Goal: Transaction & Acquisition: Book appointment/travel/reservation

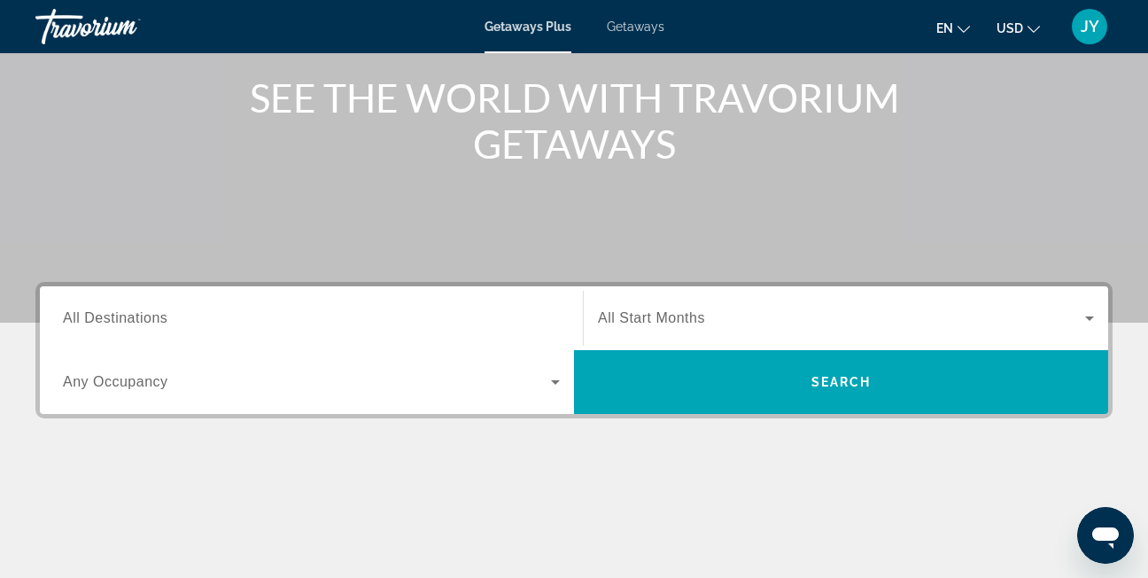
scroll to position [266, 0]
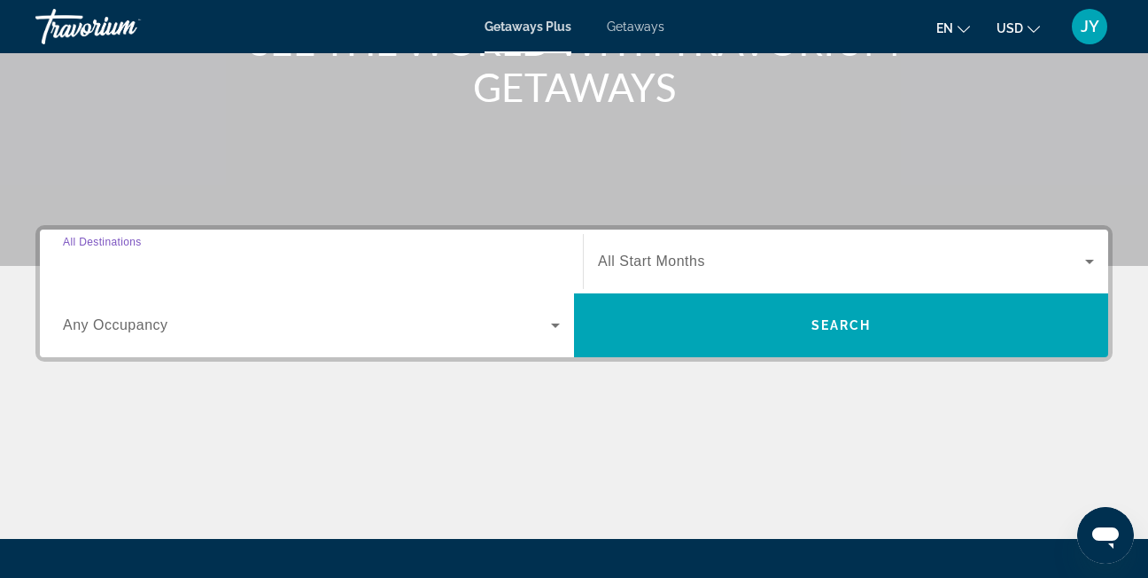
click at [183, 258] on input "Destination All Destinations" at bounding box center [311, 262] width 497 height 21
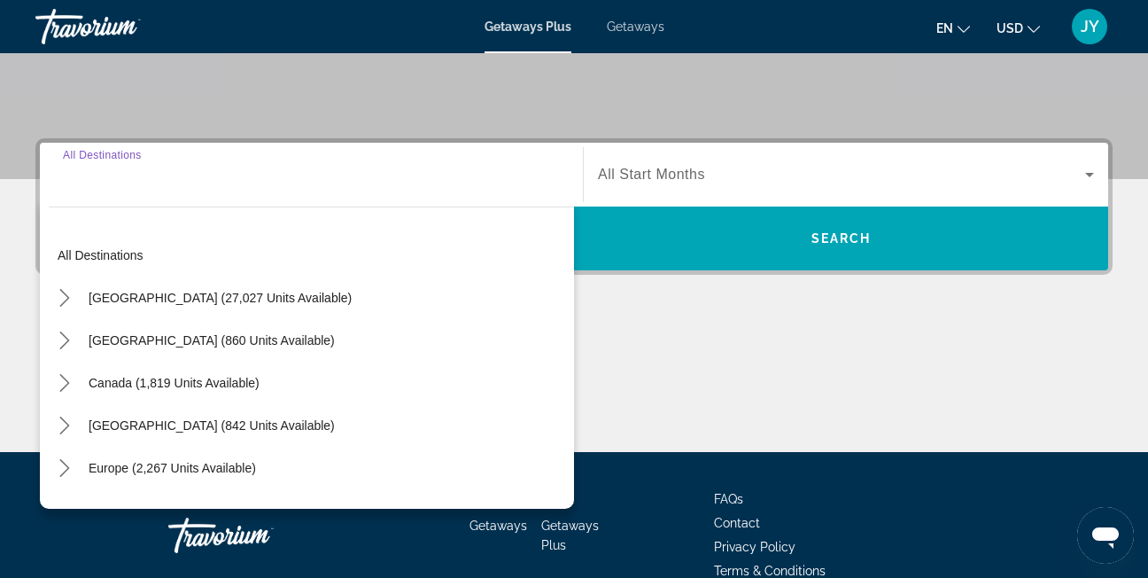
scroll to position [433, 0]
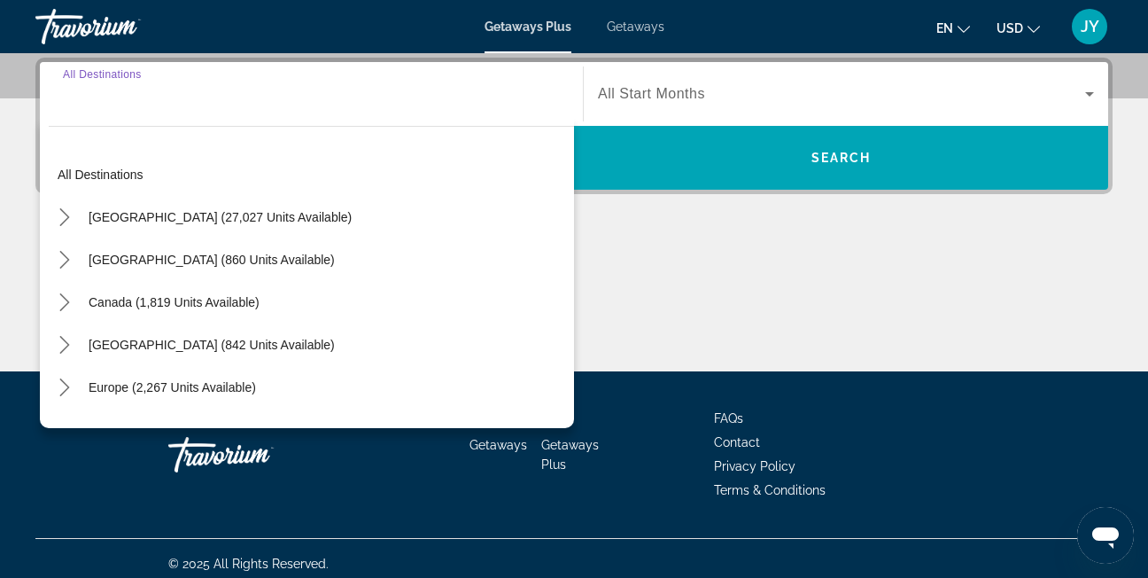
click at [197, 222] on span "[GEOGRAPHIC_DATA] (27,027 units available)" at bounding box center [220, 217] width 263 height 14
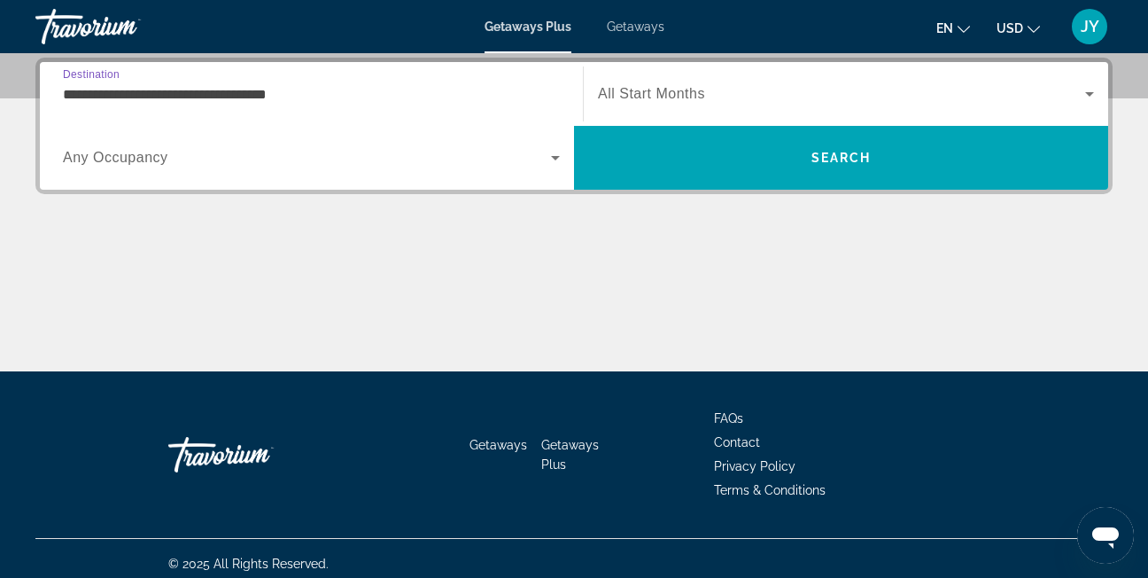
click at [249, 82] on div "**********" at bounding box center [311, 94] width 497 height 50
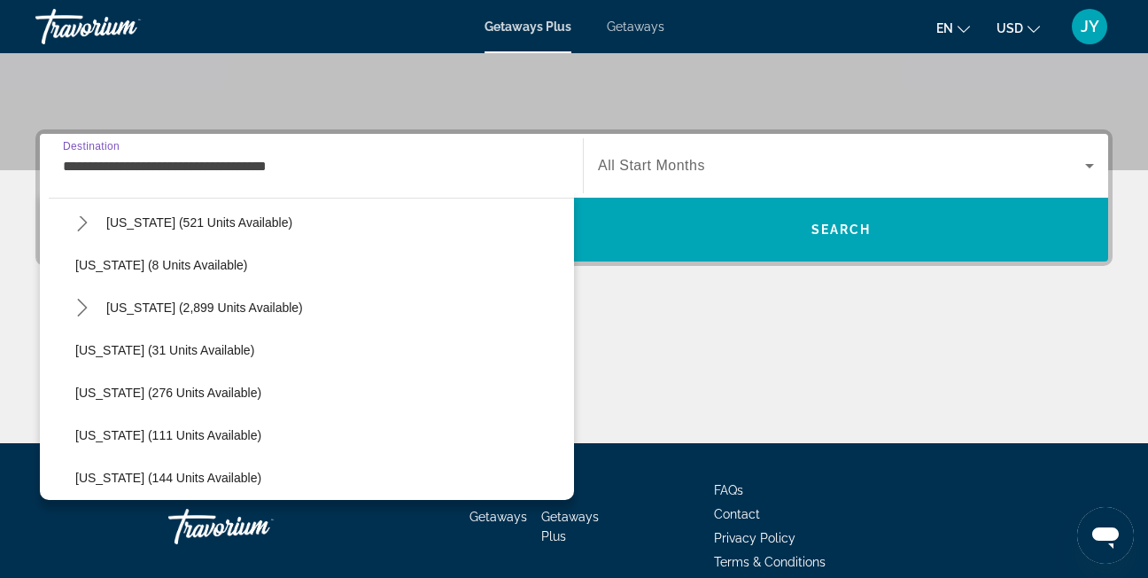
scroll to position [177, 0]
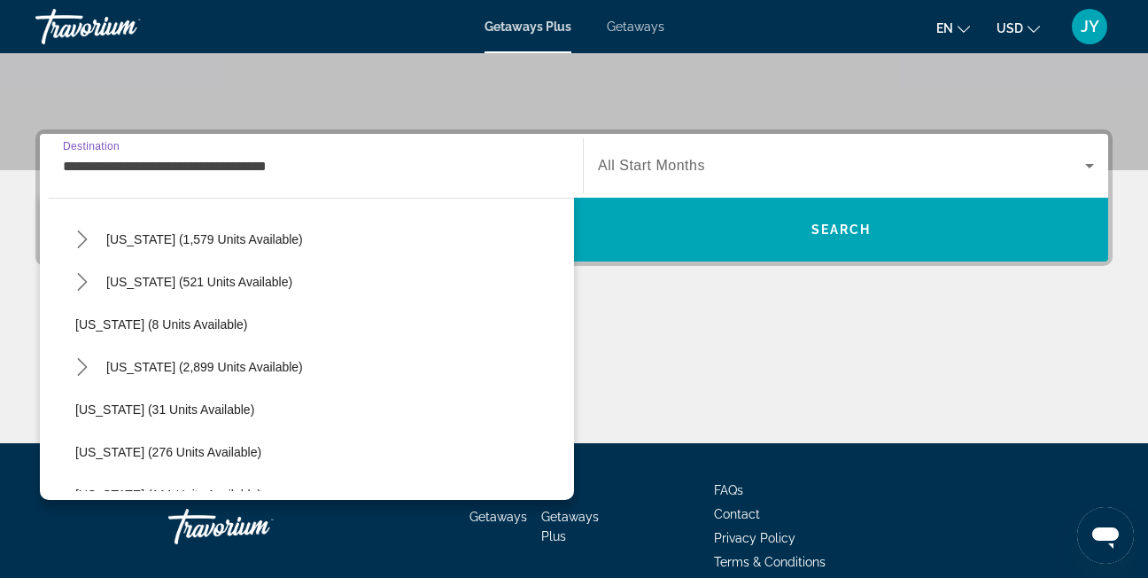
click at [152, 171] on input "**********" at bounding box center [311, 166] width 497 height 21
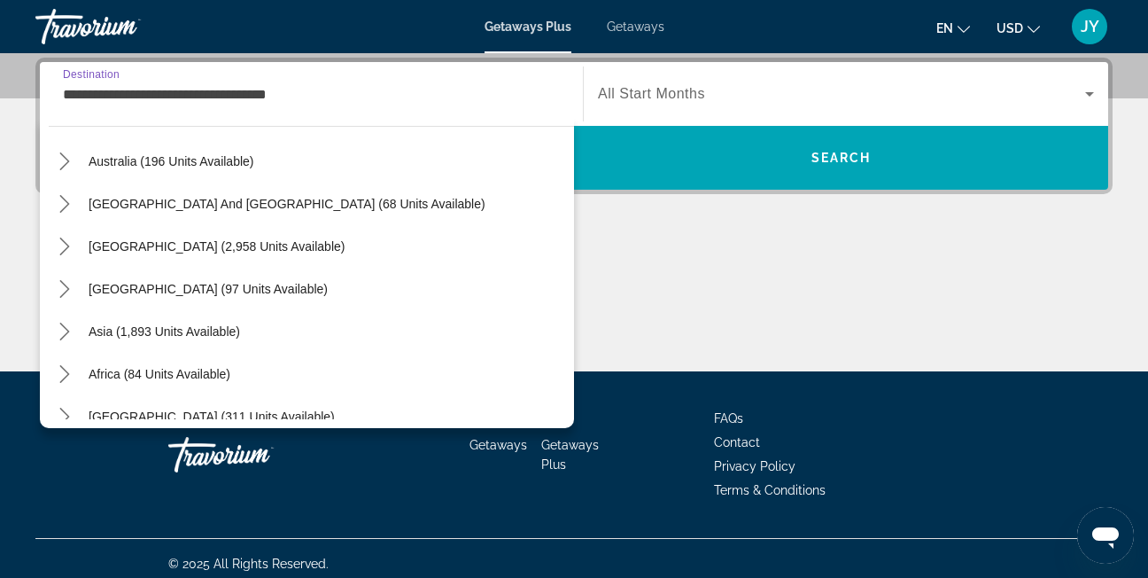
scroll to position [1860, 0]
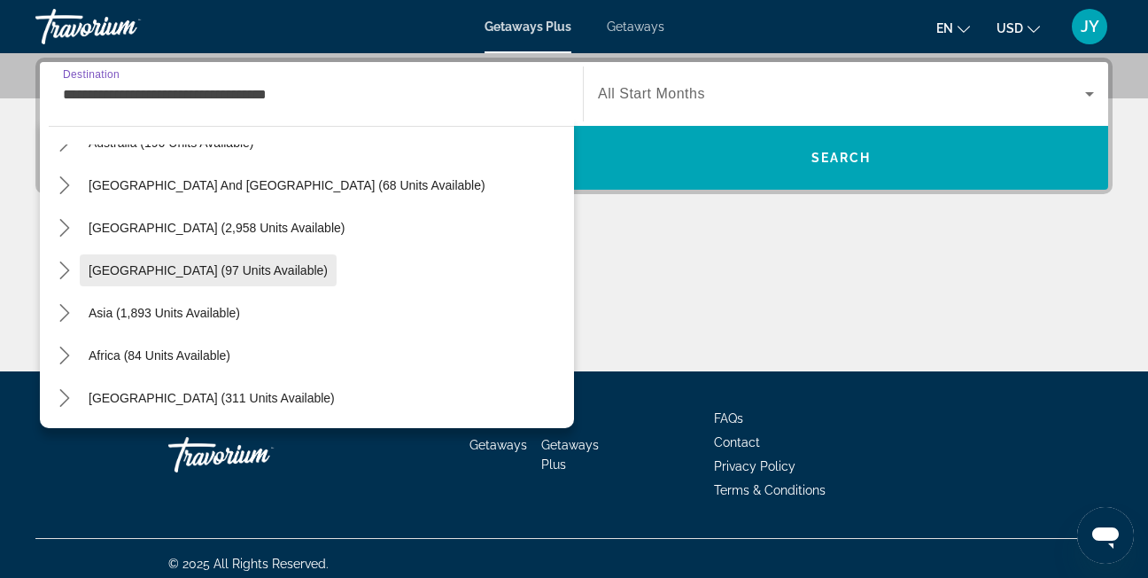
click at [169, 268] on span "Central America (97 units available)" at bounding box center [208, 270] width 239 height 14
type input "**********"
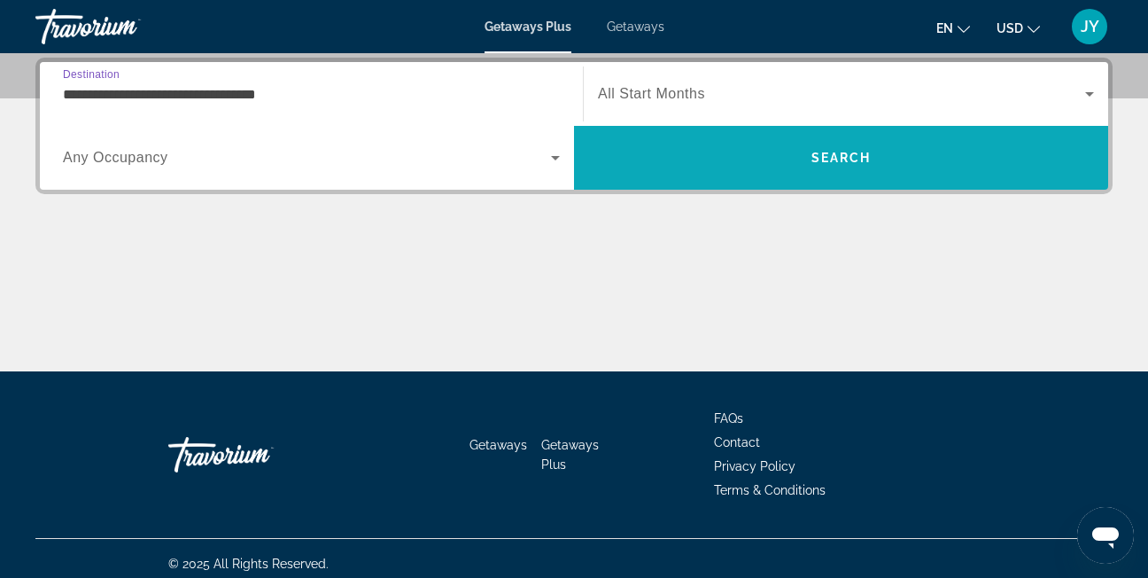
click at [720, 152] on span "Search" at bounding box center [841, 157] width 534 height 43
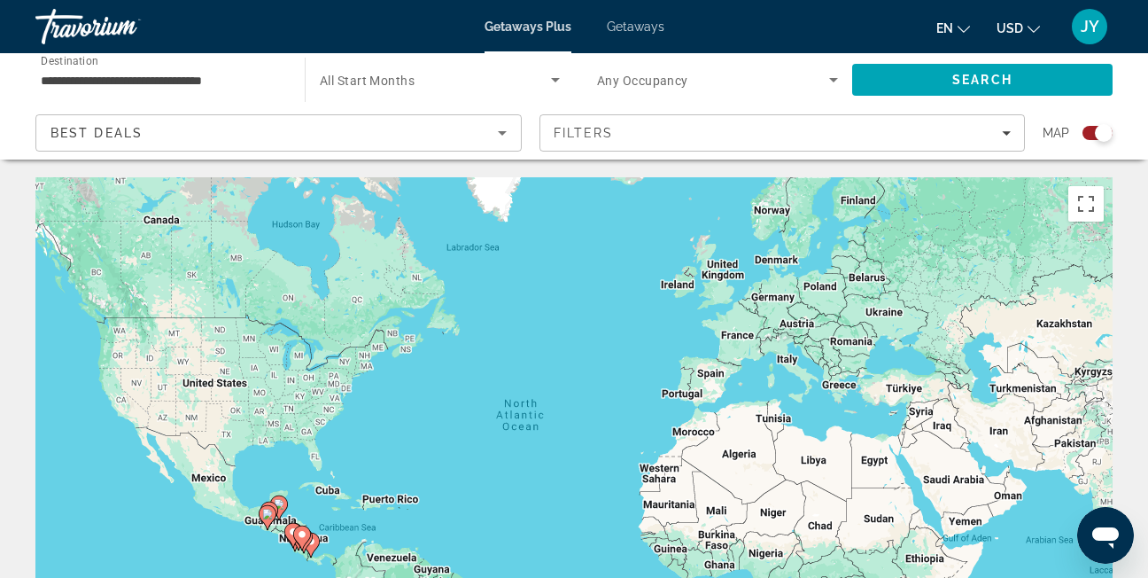
click at [628, 29] on span "Getaways" at bounding box center [636, 26] width 58 height 14
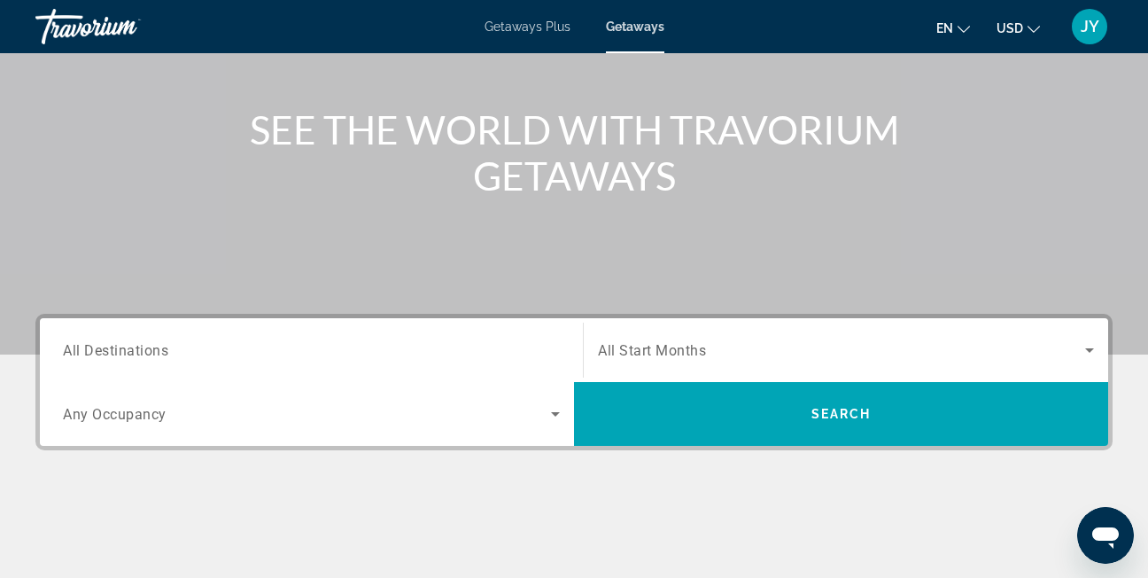
click at [176, 347] on input "Destination All Destinations" at bounding box center [311, 350] width 497 height 21
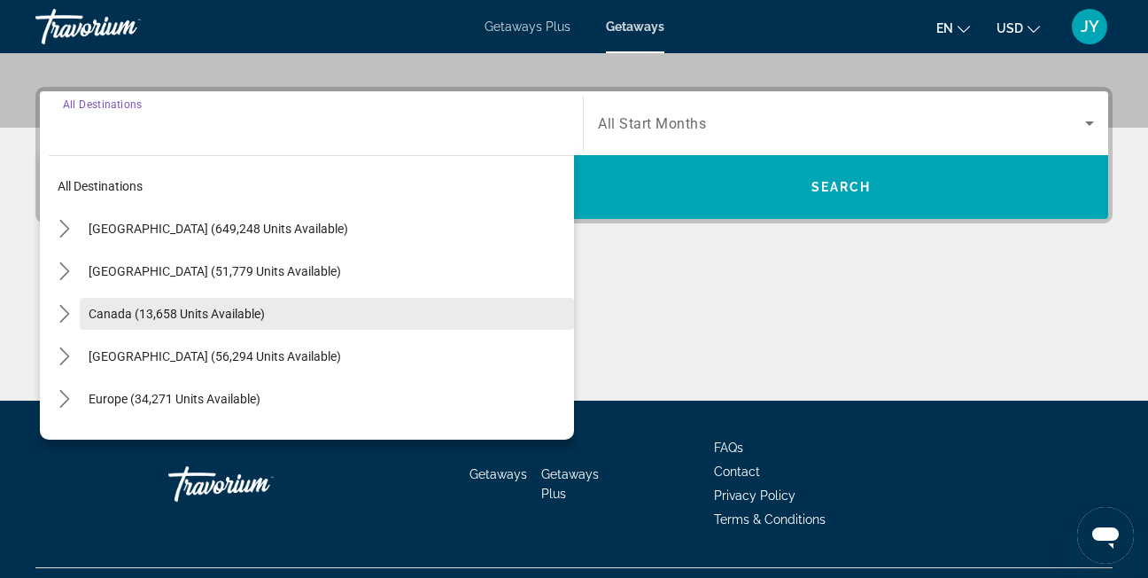
scroll to position [433, 0]
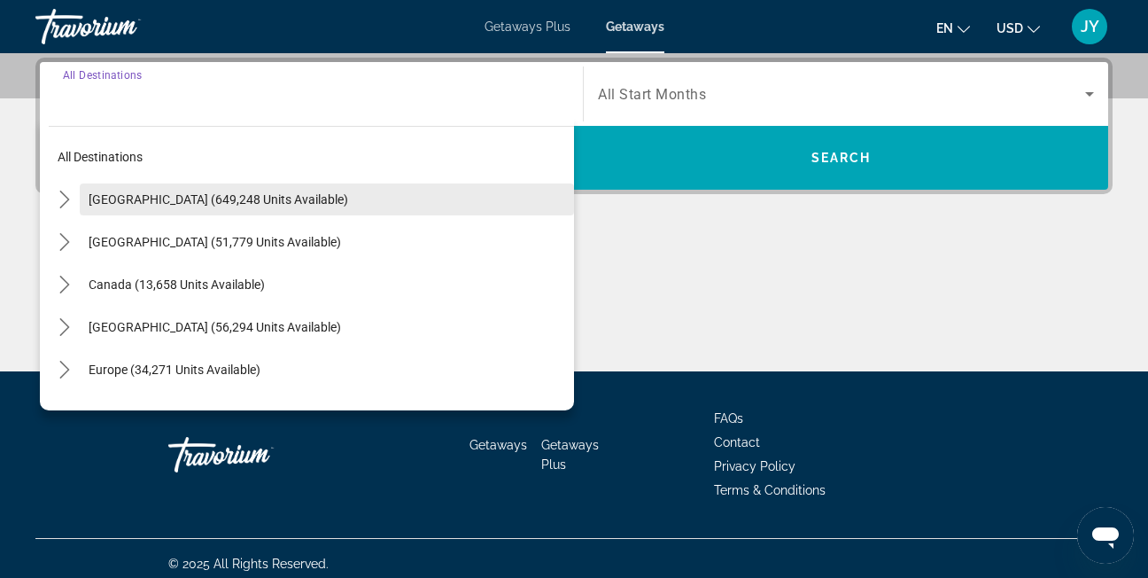
click at [167, 194] on span "United States (649,248 units available)" at bounding box center [219, 199] width 260 height 14
type input "**********"
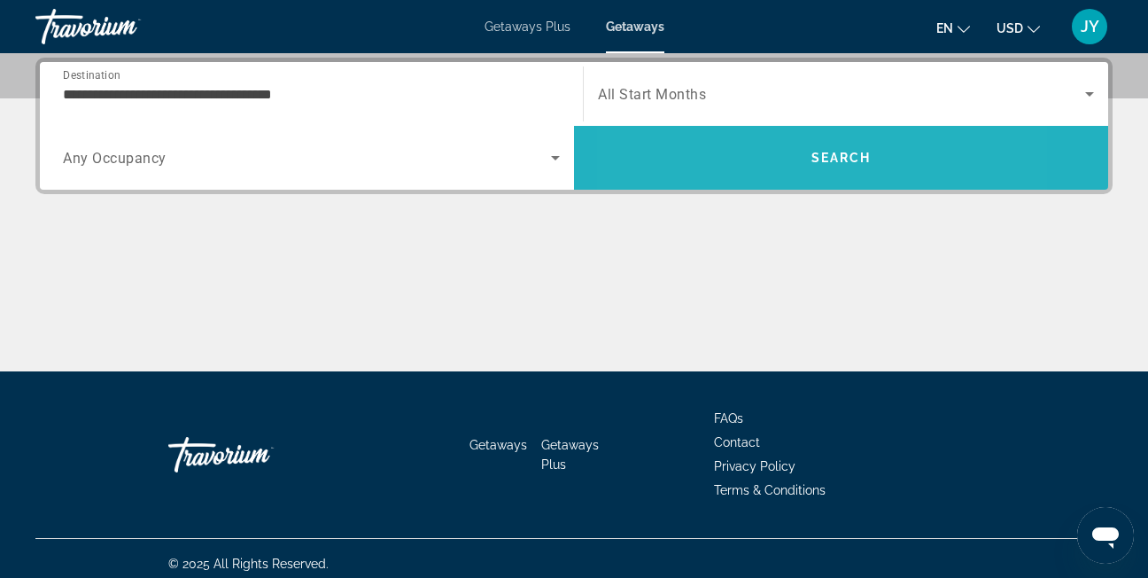
click at [741, 155] on span "Search" at bounding box center [841, 157] width 534 height 43
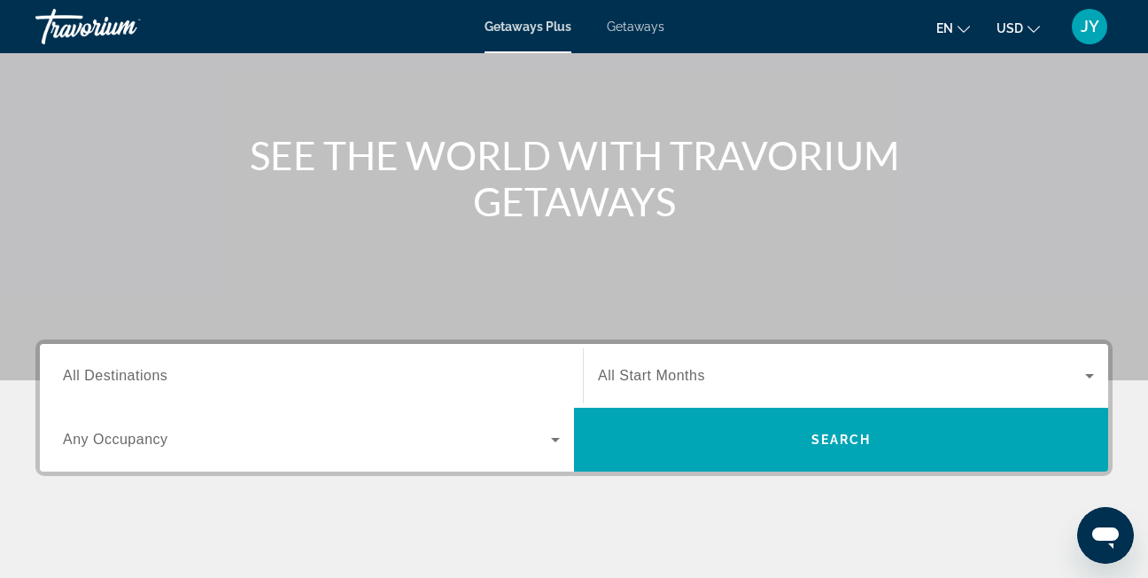
scroll to position [177, 0]
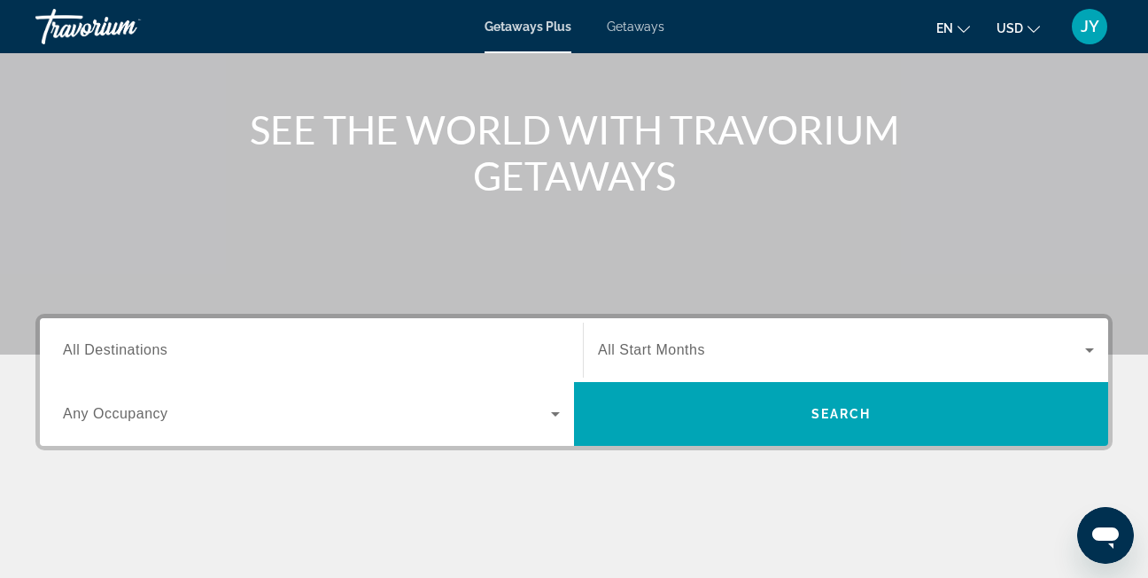
click at [154, 336] on div "Search widget" at bounding box center [311, 350] width 497 height 50
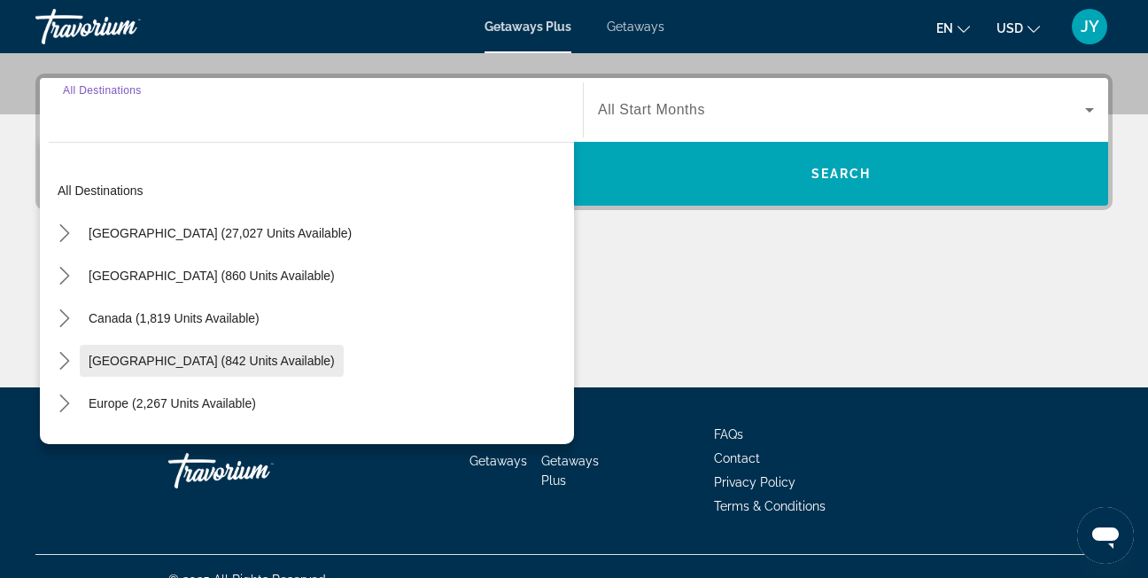
scroll to position [433, 0]
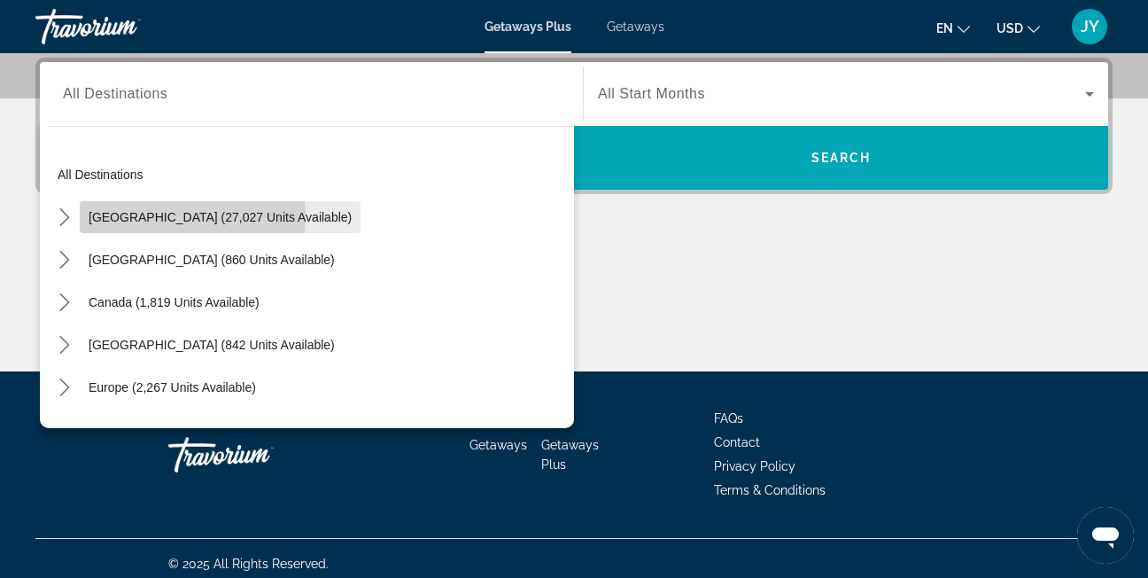
click at [151, 215] on span "United States (27,027 units available)" at bounding box center [220, 217] width 263 height 14
type input "**********"
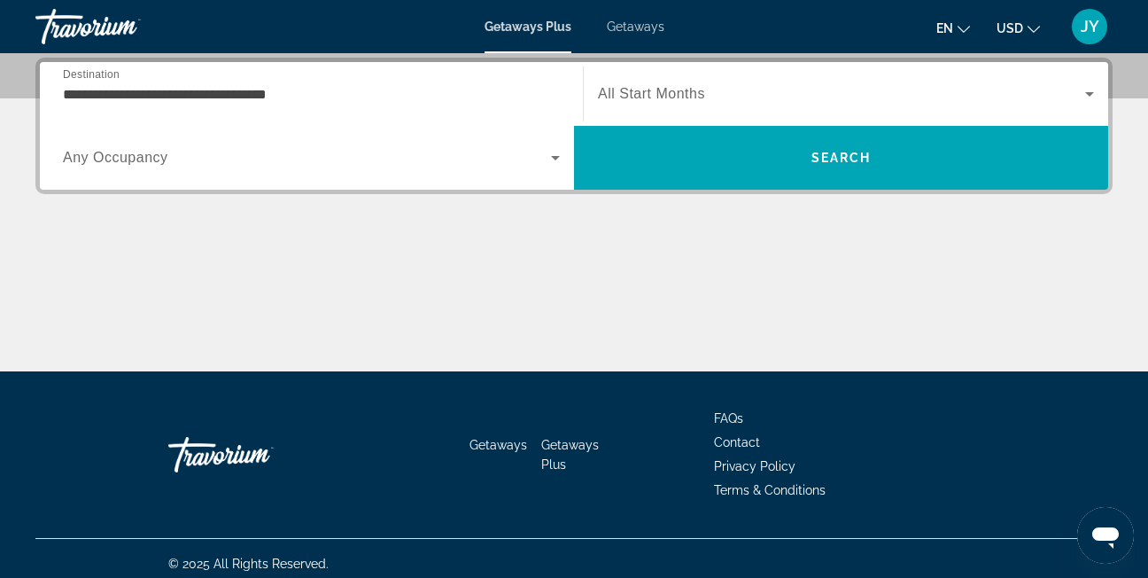
click at [652, 101] on span "All Start Months" at bounding box center [651, 93] width 107 height 15
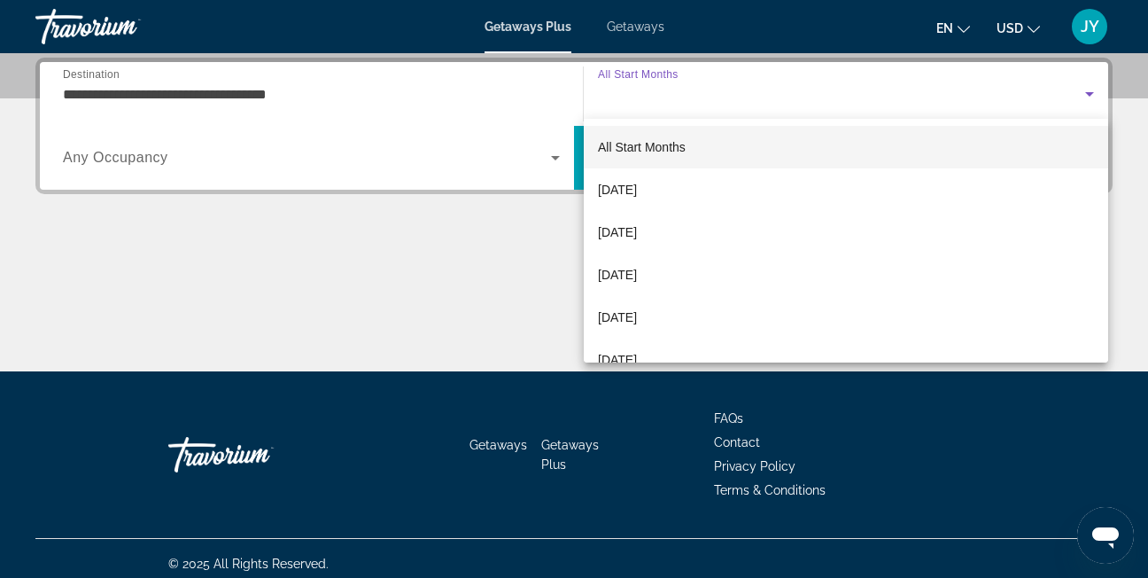
click at [651, 102] on div at bounding box center [574, 289] width 1148 height 578
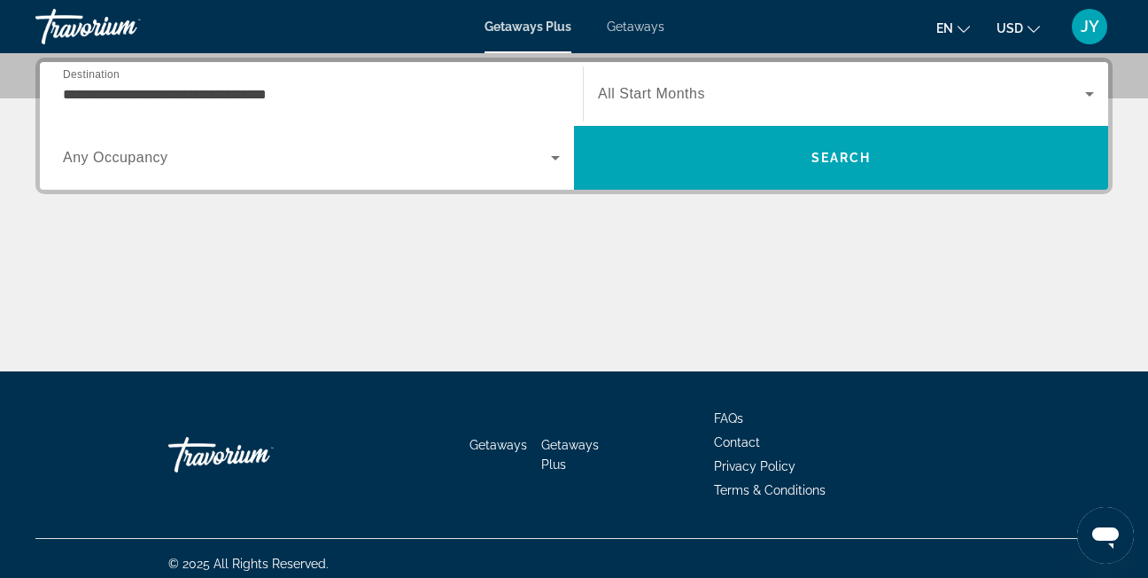
click at [452, 159] on span "Search widget" at bounding box center [307, 157] width 488 height 21
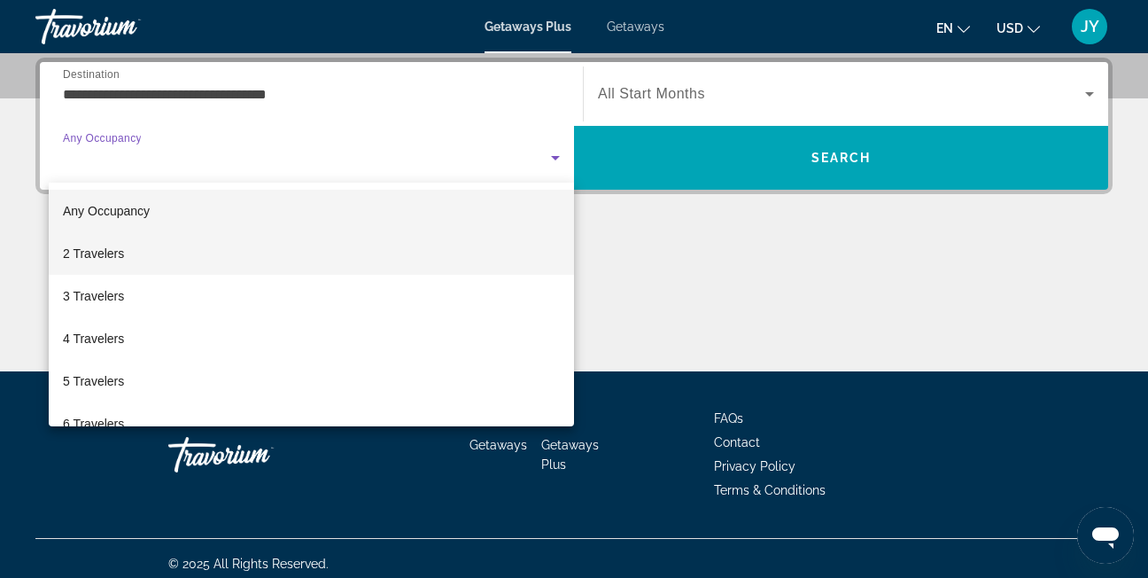
click at [249, 247] on mat-option "2 Travelers" at bounding box center [311, 253] width 525 height 43
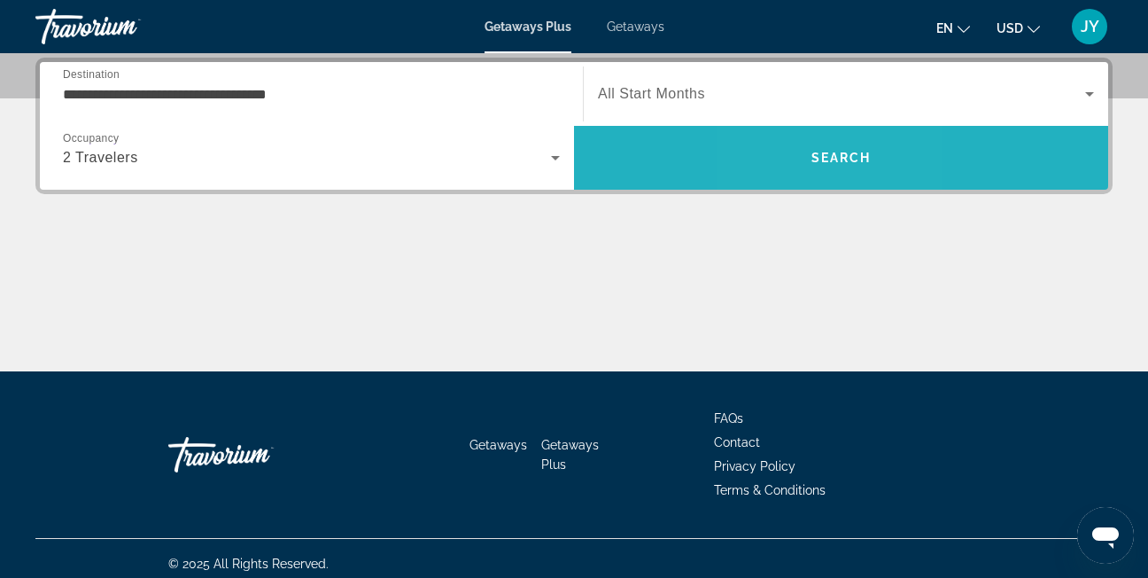
click at [802, 157] on span "Search" at bounding box center [841, 157] width 534 height 43
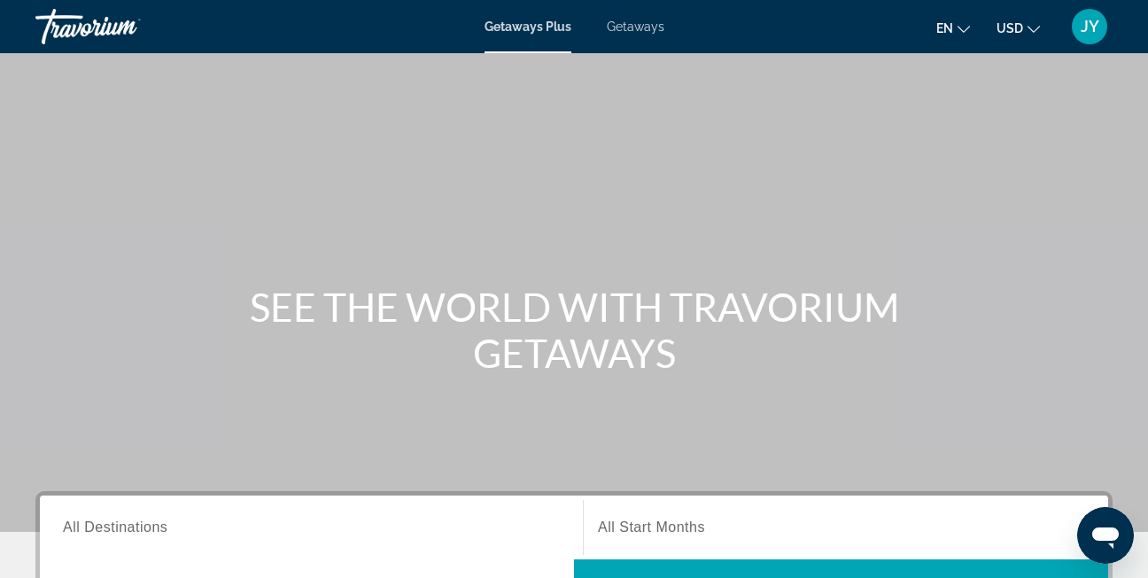
click at [654, 33] on div "Getaways Plus Getaways en English Español Français Italiano Português русский U…" at bounding box center [574, 27] width 1148 height 46
drag, startPoint x: 654, startPoint y: 33, endPoint x: 634, endPoint y: 28, distance: 20.0
click at [634, 28] on span "Getaways" at bounding box center [636, 26] width 58 height 14
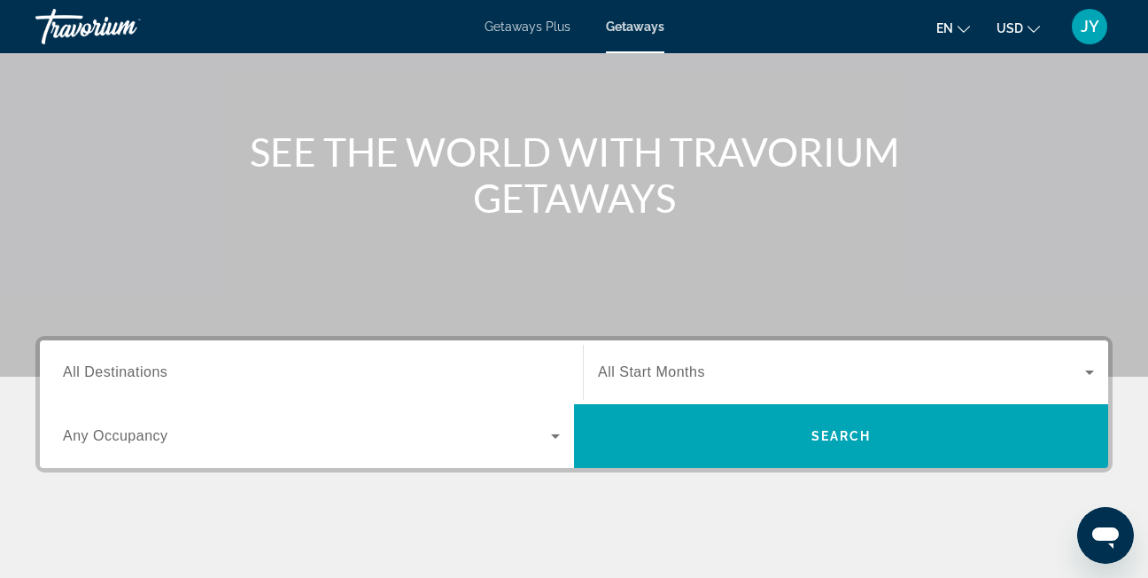
scroll to position [177, 0]
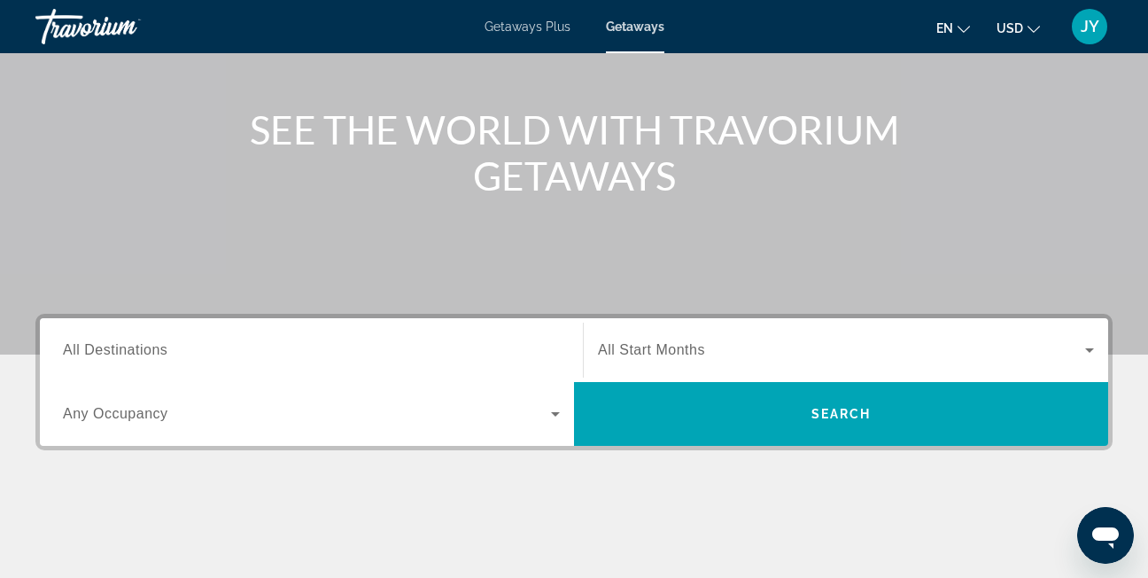
click at [184, 353] on input "Destination All Destinations" at bounding box center [311, 350] width 497 height 21
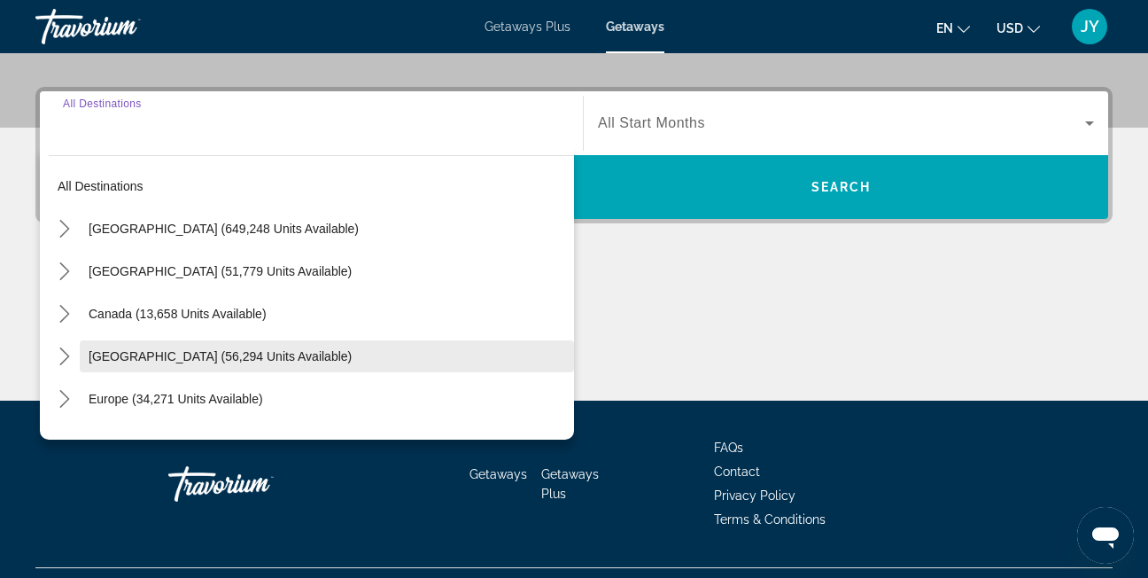
scroll to position [433, 0]
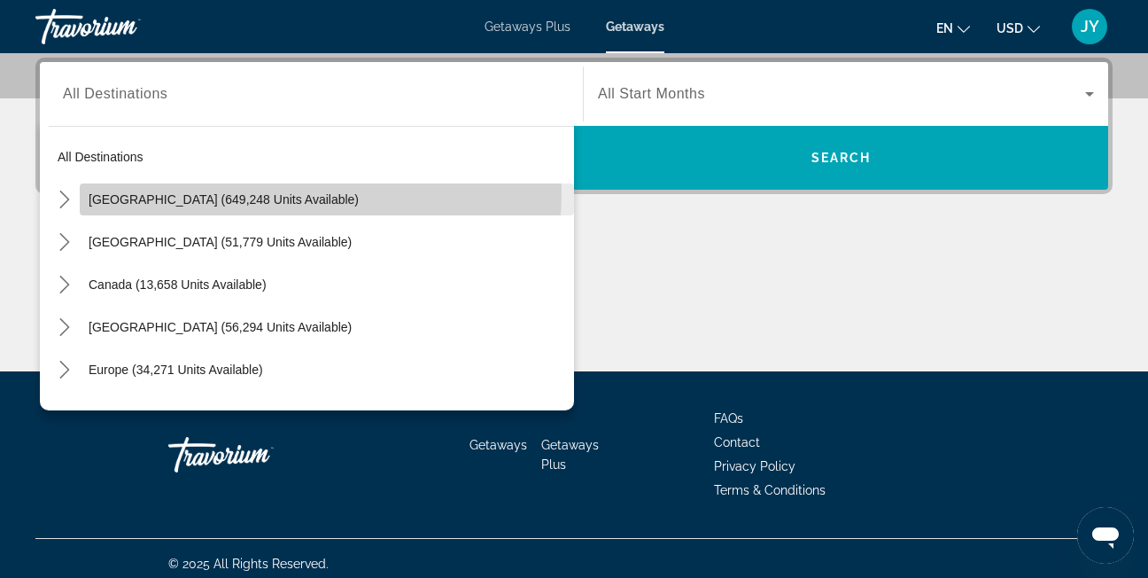
click at [140, 189] on span "Select destination: United States (649,248 units available)" at bounding box center [327, 199] width 494 height 43
type input "**********"
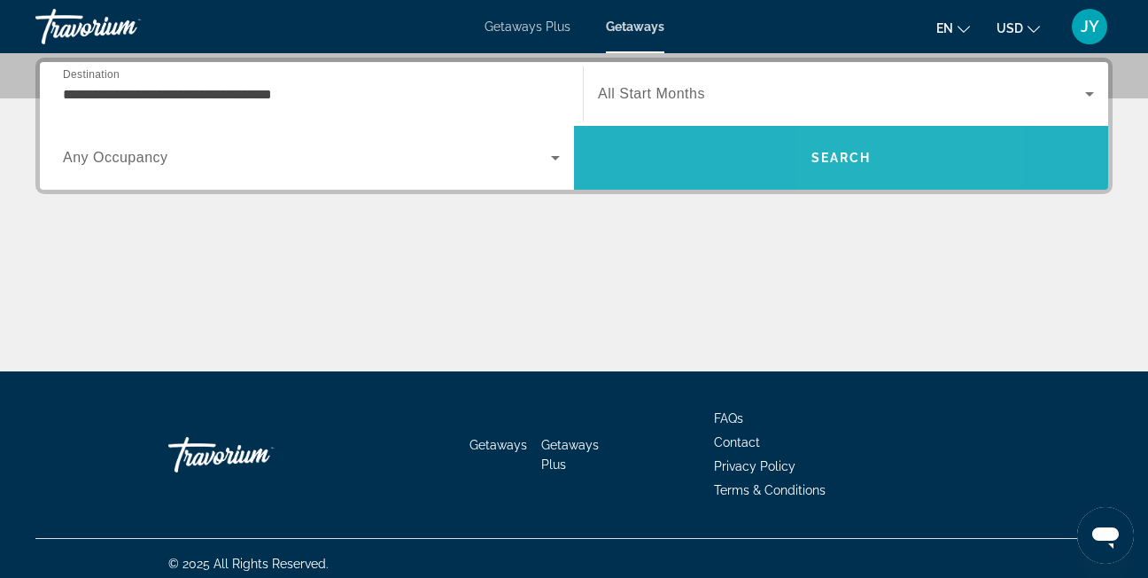
click at [868, 167] on span "Search" at bounding box center [841, 157] width 534 height 43
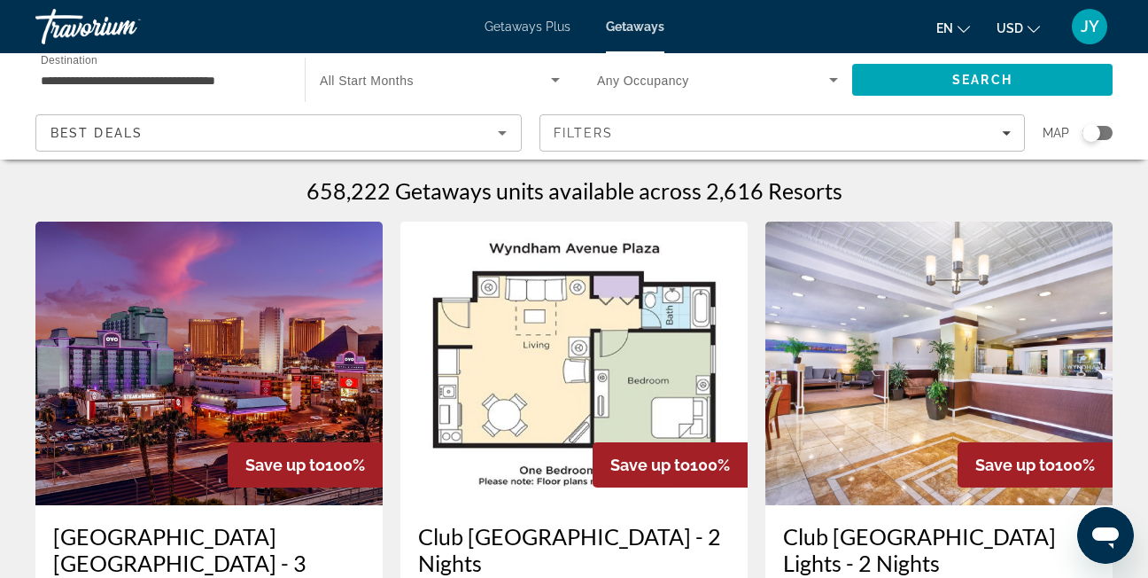
click at [204, 79] on input "**********" at bounding box center [161, 80] width 241 height 21
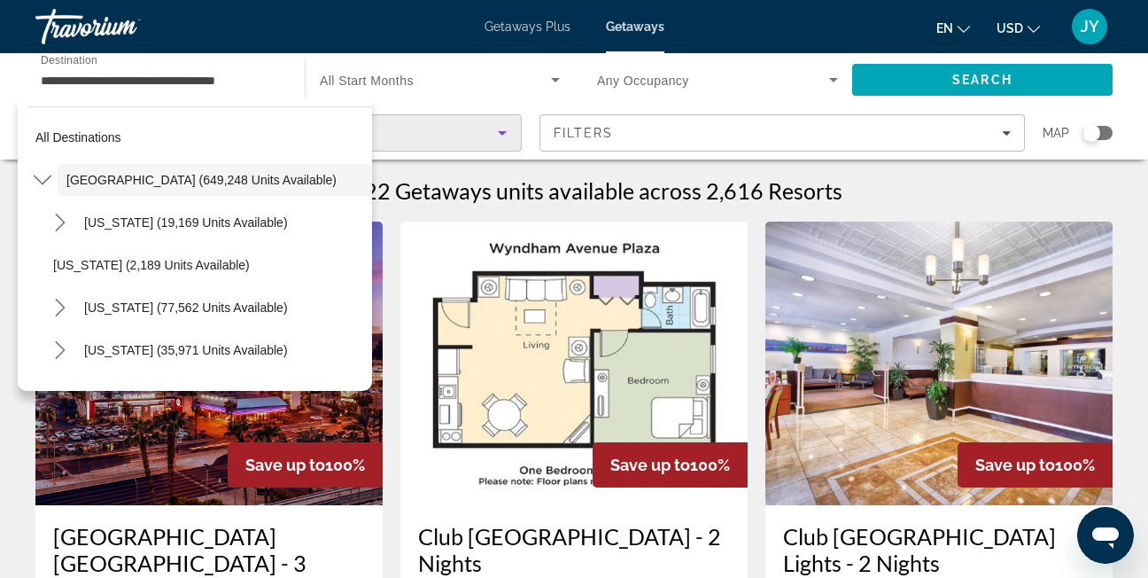
click at [435, 130] on div "Best Deals" at bounding box center [273, 132] width 447 height 21
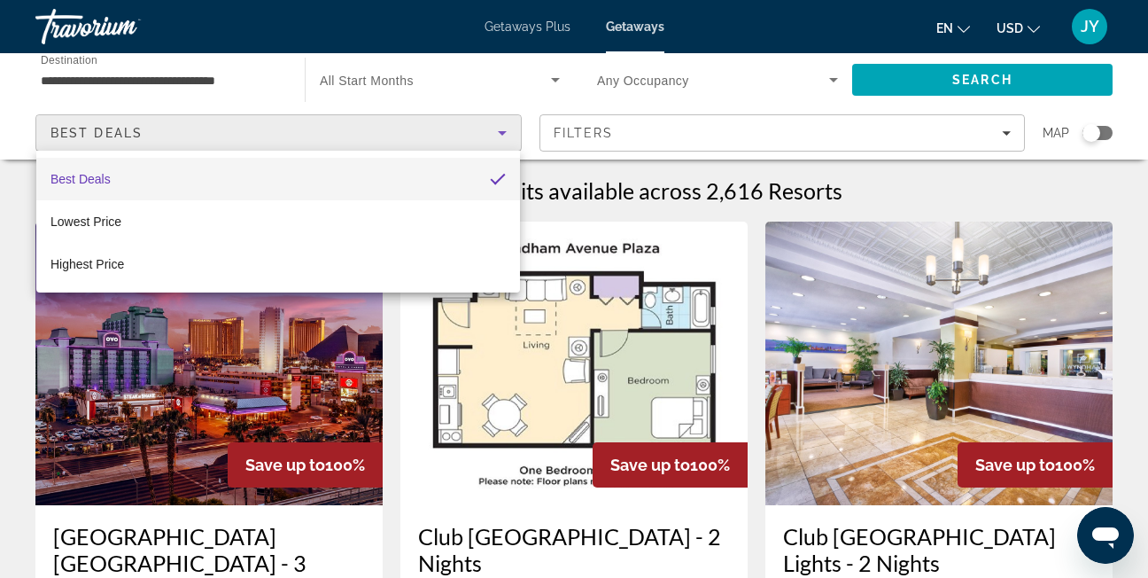
click at [214, 80] on div at bounding box center [574, 289] width 1148 height 578
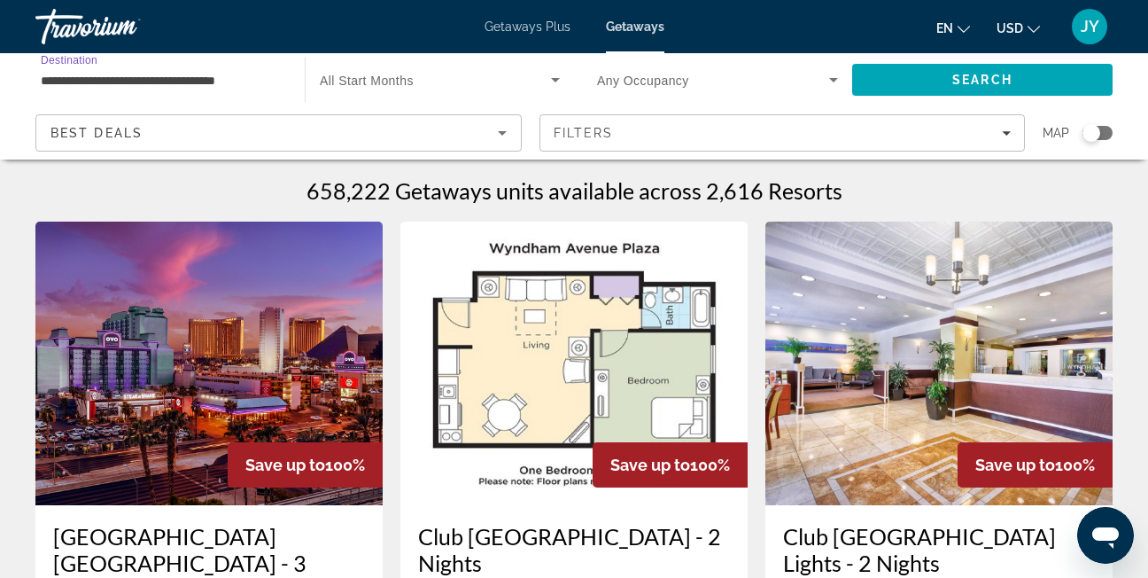
click at [214, 80] on input "**********" at bounding box center [161, 80] width 241 height 21
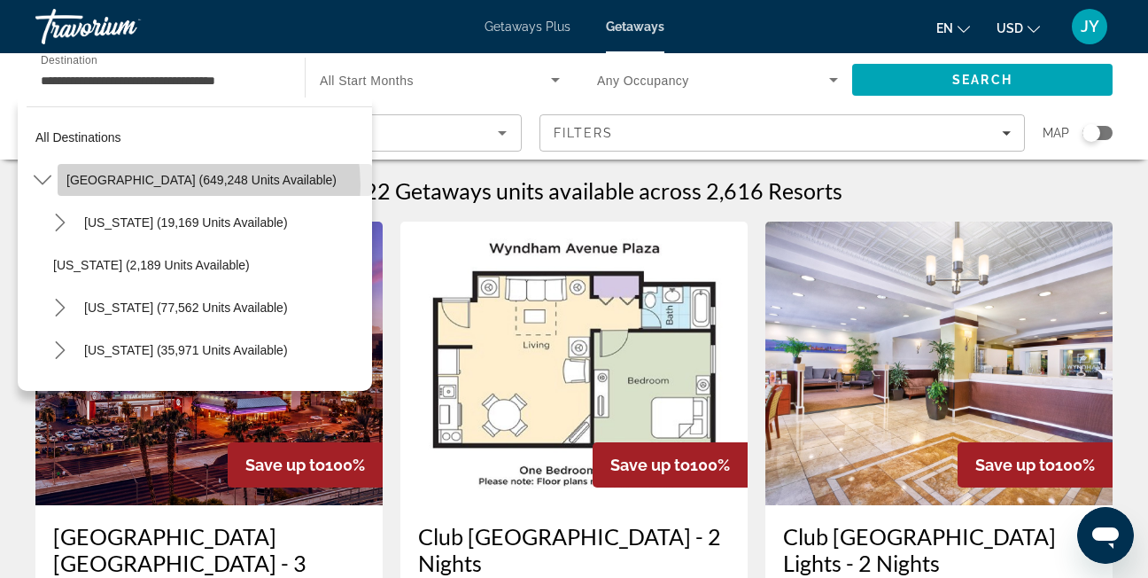
click at [197, 185] on span "United States (649,248 units available)" at bounding box center [201, 180] width 270 height 14
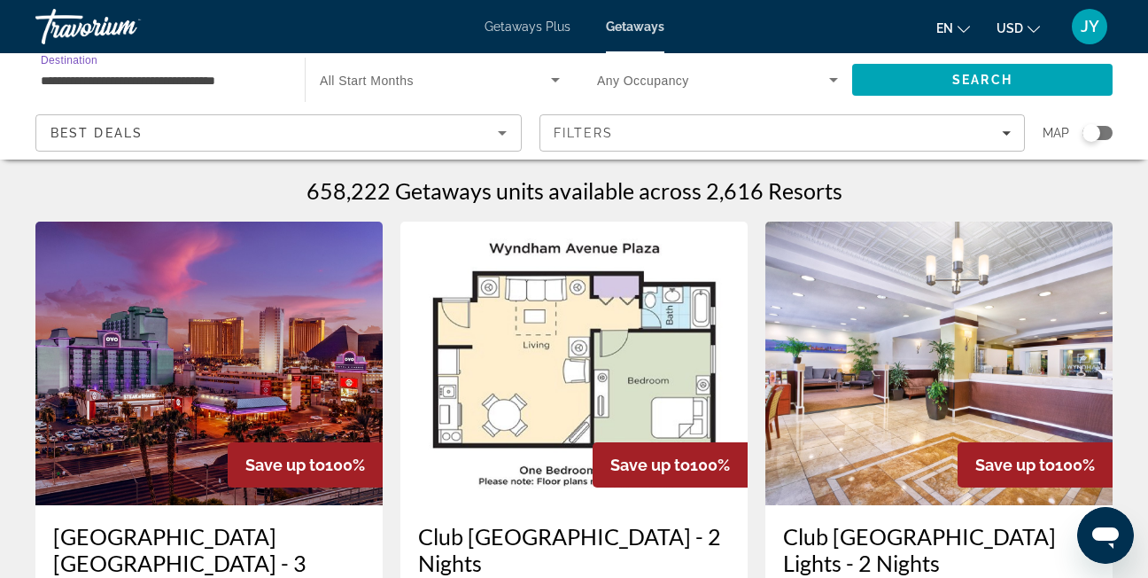
click at [242, 88] on input "**********" at bounding box center [161, 80] width 241 height 21
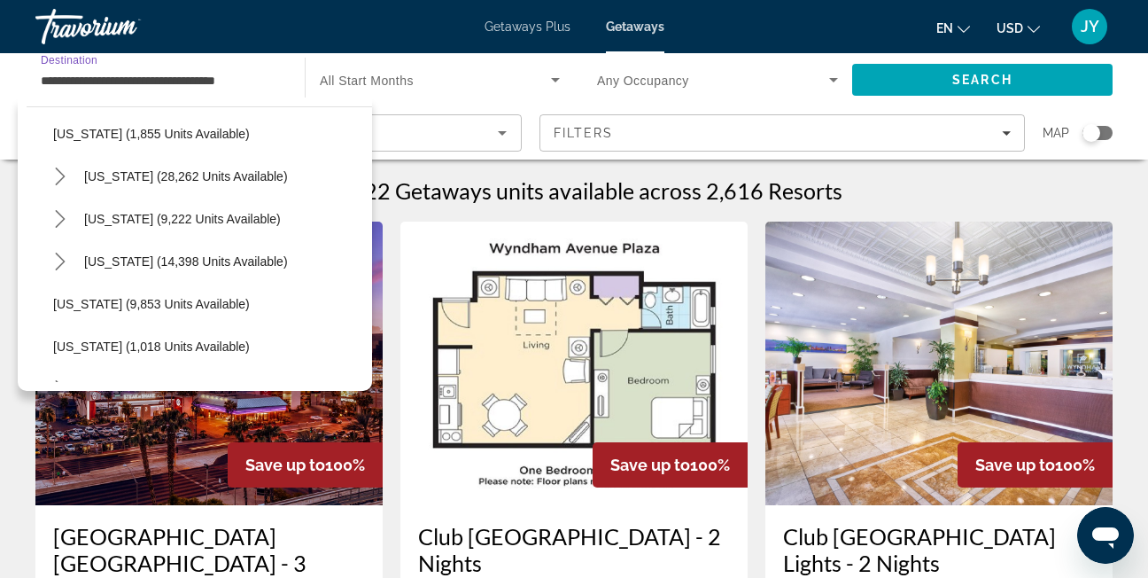
scroll to position [1403, 0]
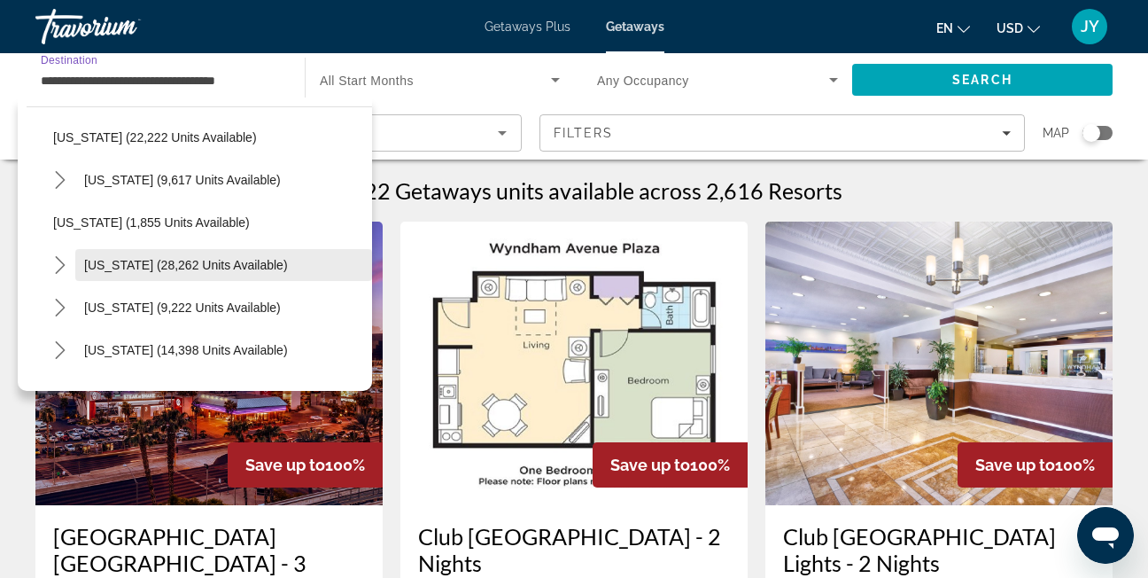
click at [179, 262] on span "South Carolina (28,262 units available)" at bounding box center [186, 265] width 204 height 14
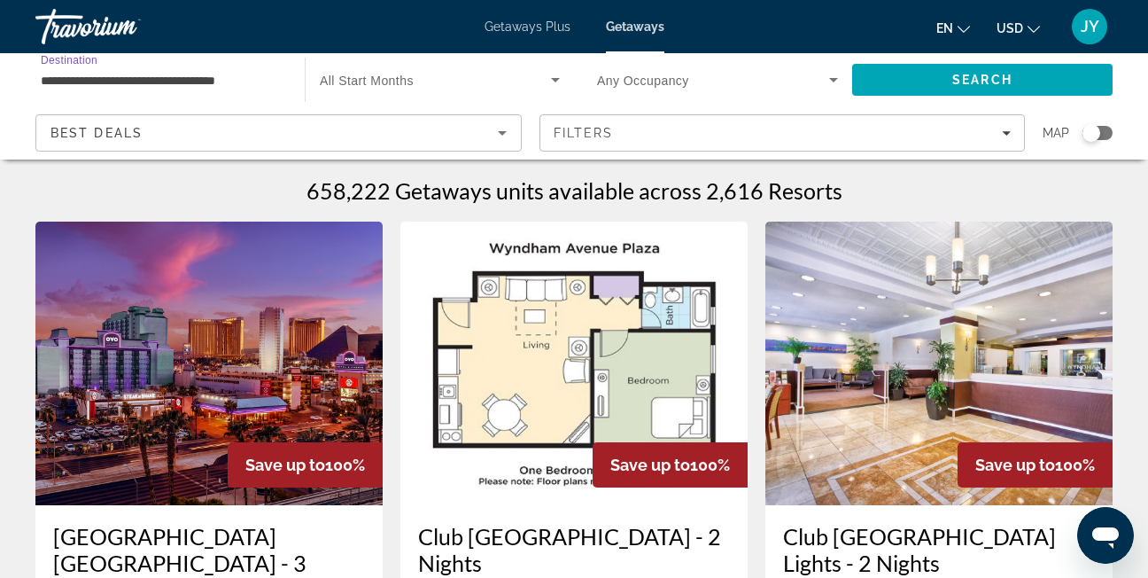
click at [164, 83] on input "**********" at bounding box center [161, 80] width 241 height 21
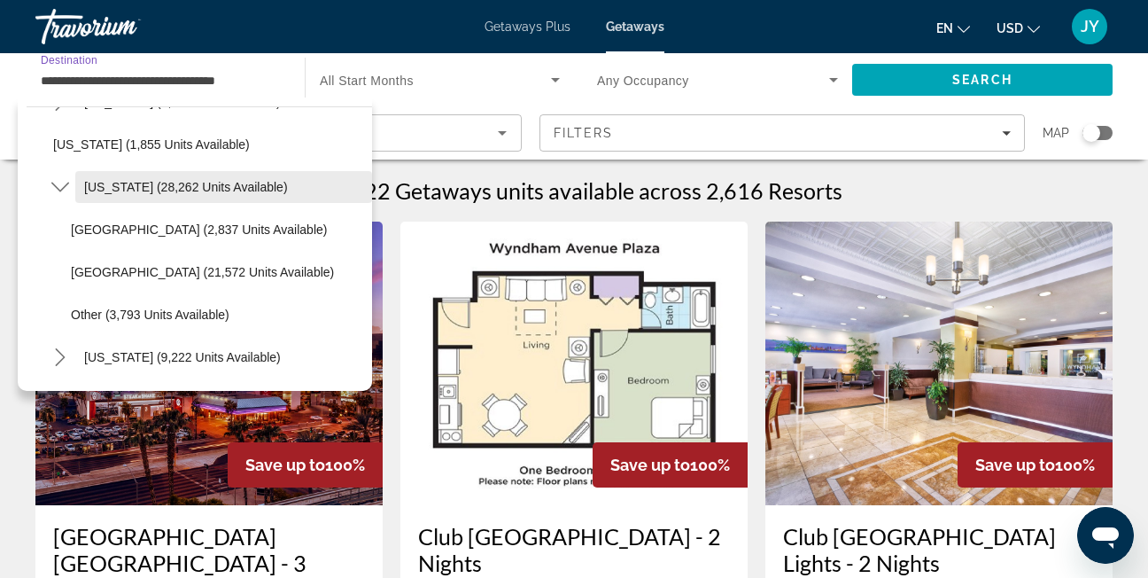
scroll to position [1512, 0]
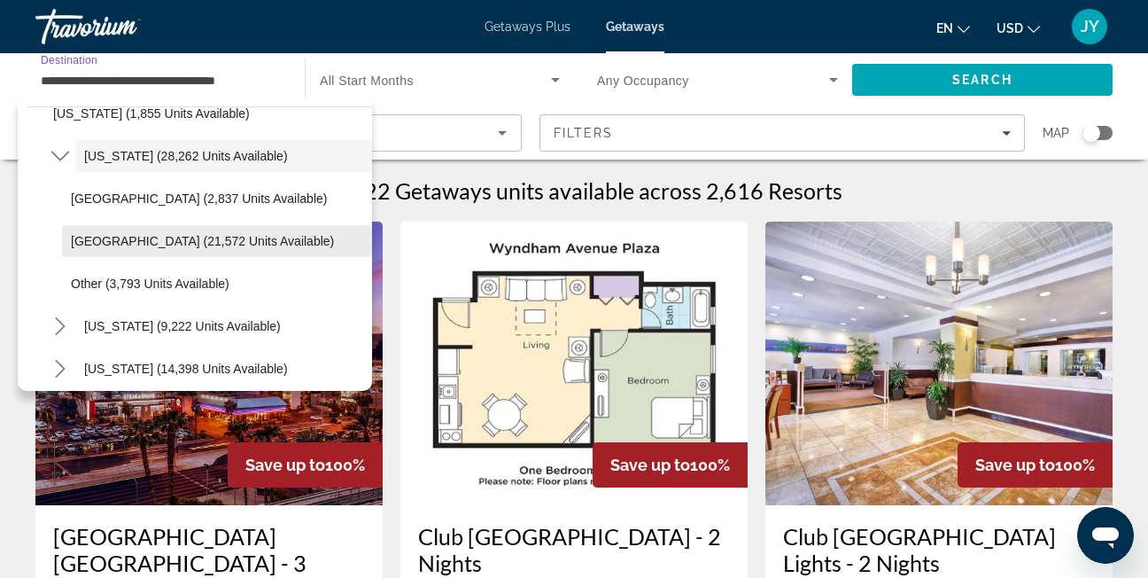
click at [161, 238] on span "Myrtle Beach Area (21,572 units available)" at bounding box center [202, 241] width 263 height 14
type input "**********"
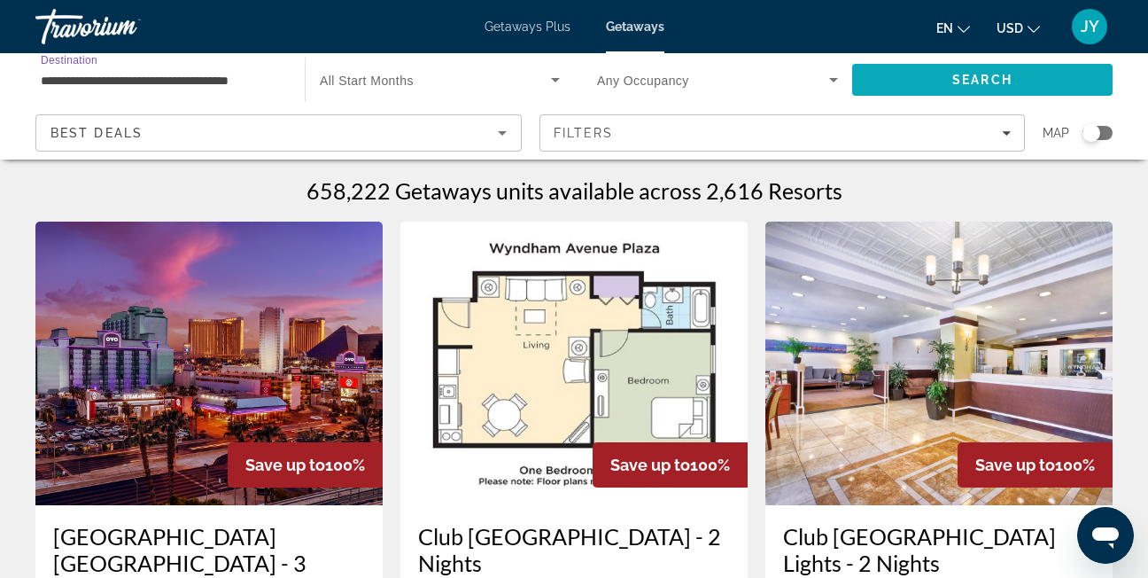
click at [918, 82] on span "Search" at bounding box center [982, 79] width 260 height 43
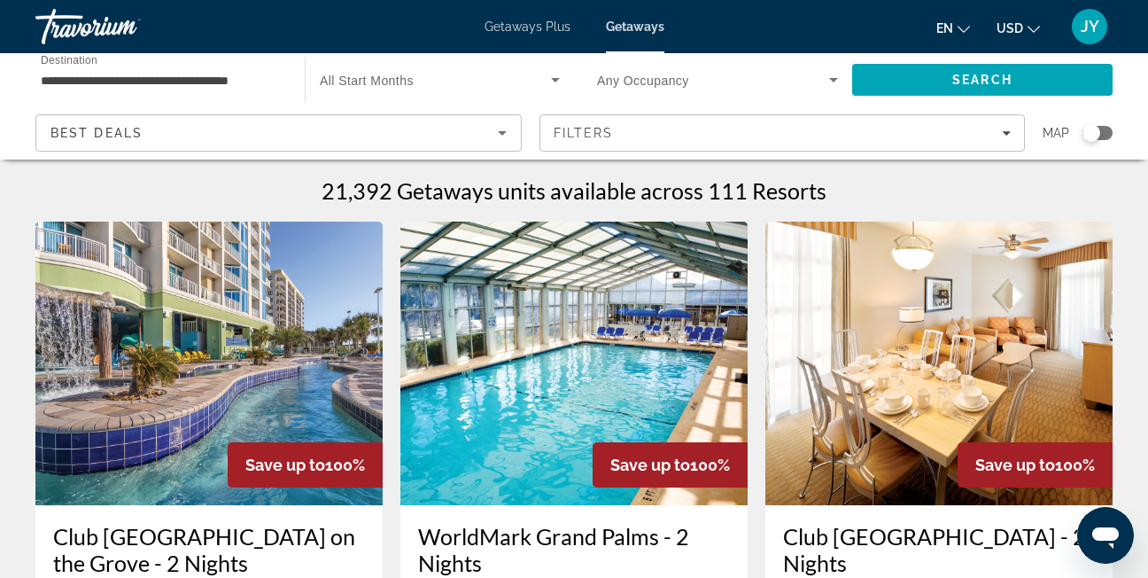
click at [492, 138] on icon "Sort by" at bounding box center [502, 132] width 21 height 21
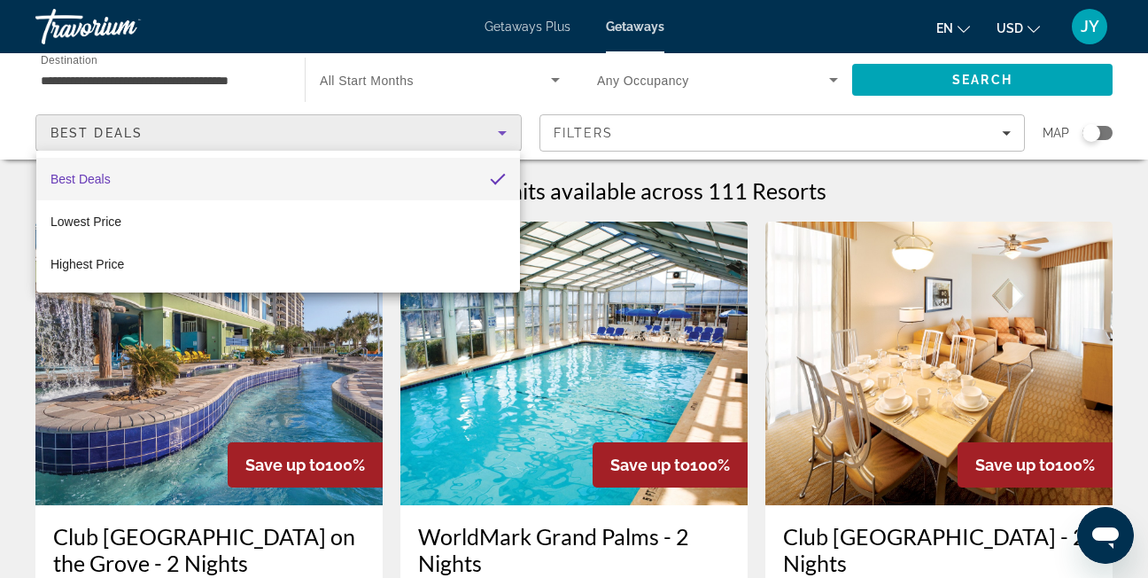
click at [490, 138] on div at bounding box center [574, 289] width 1148 height 578
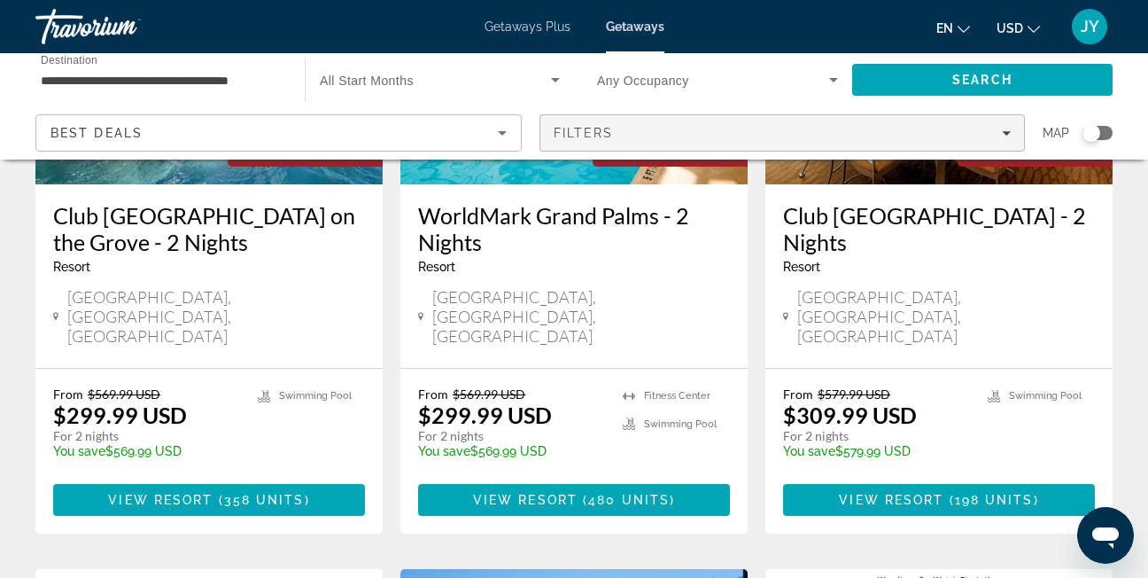
scroll to position [354, 0]
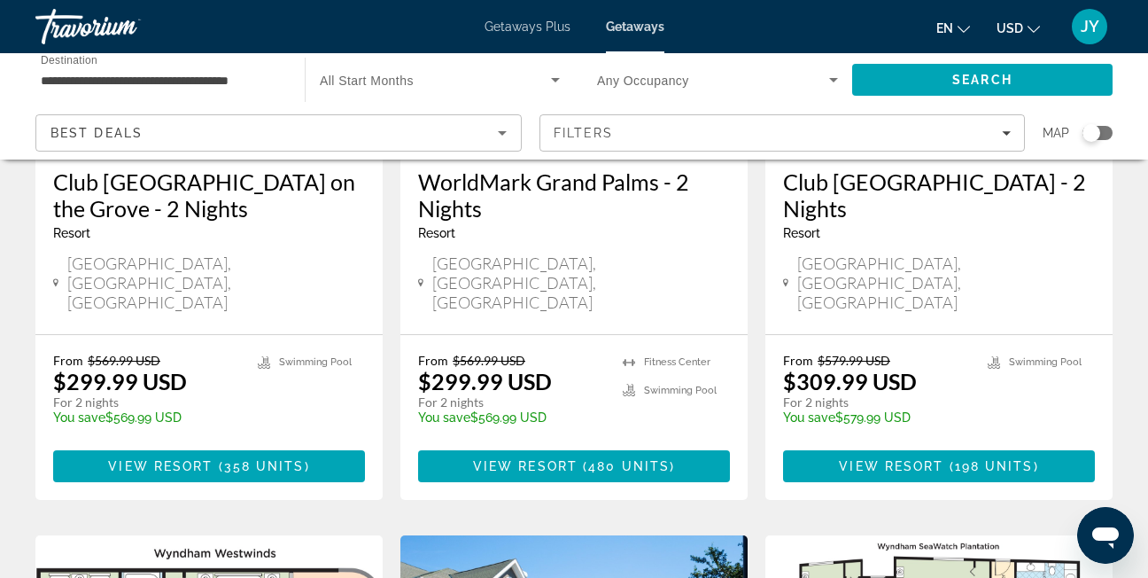
click at [501, 134] on icon "Sort by" at bounding box center [502, 133] width 9 height 4
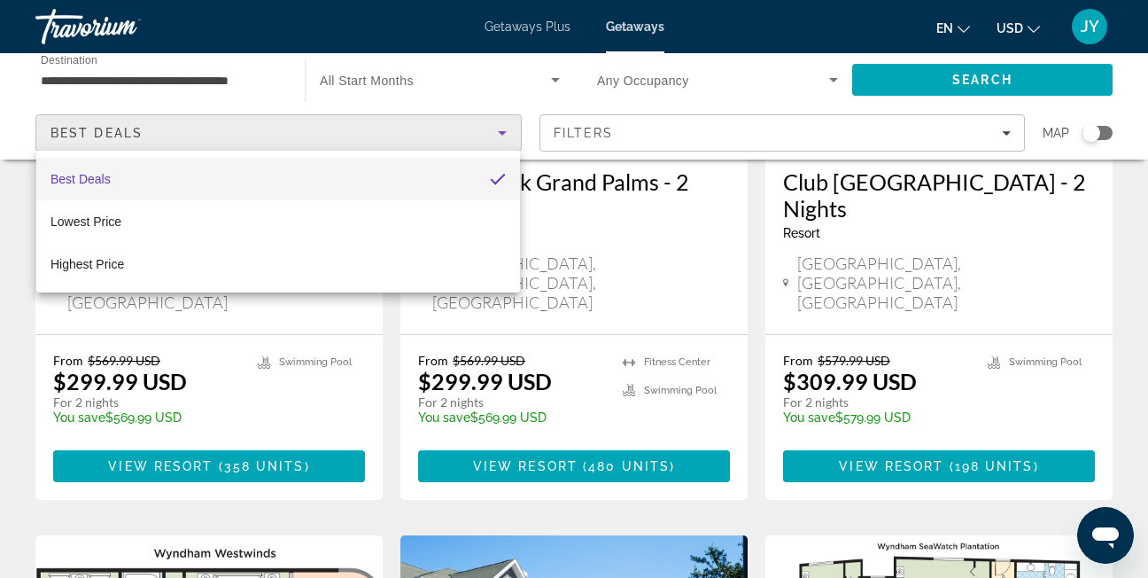
click at [500, 130] on div at bounding box center [574, 289] width 1148 height 578
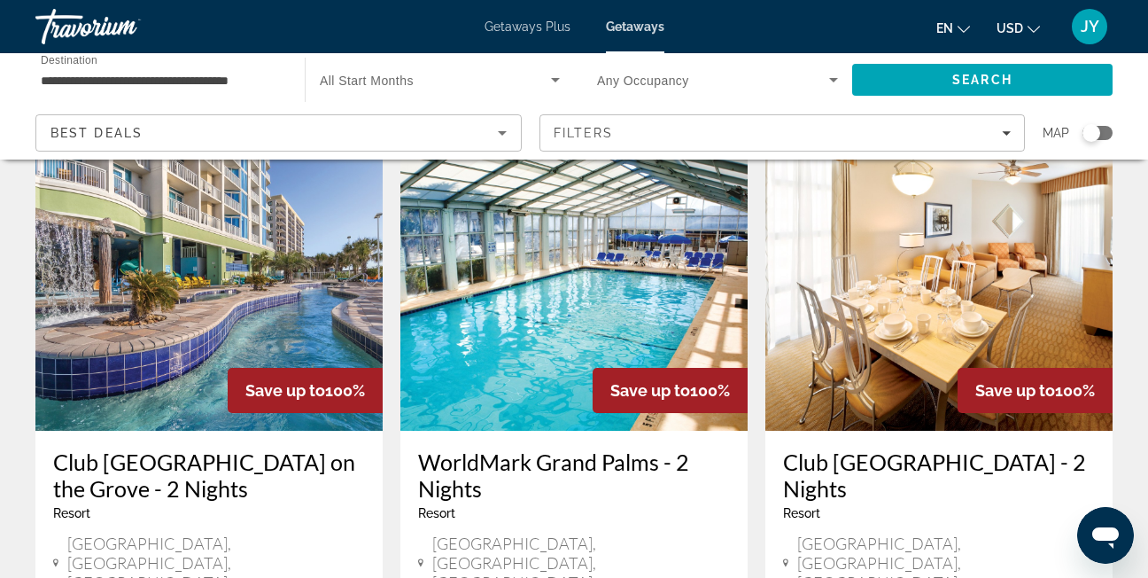
scroll to position [0, 0]
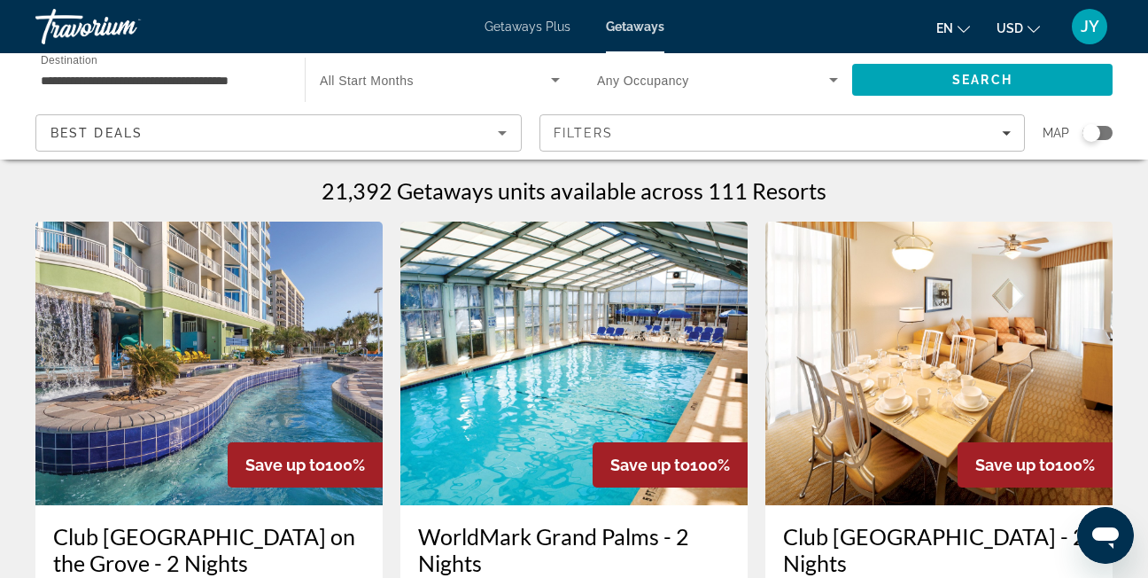
click at [401, 132] on div "Best Deals" at bounding box center [273, 132] width 447 height 21
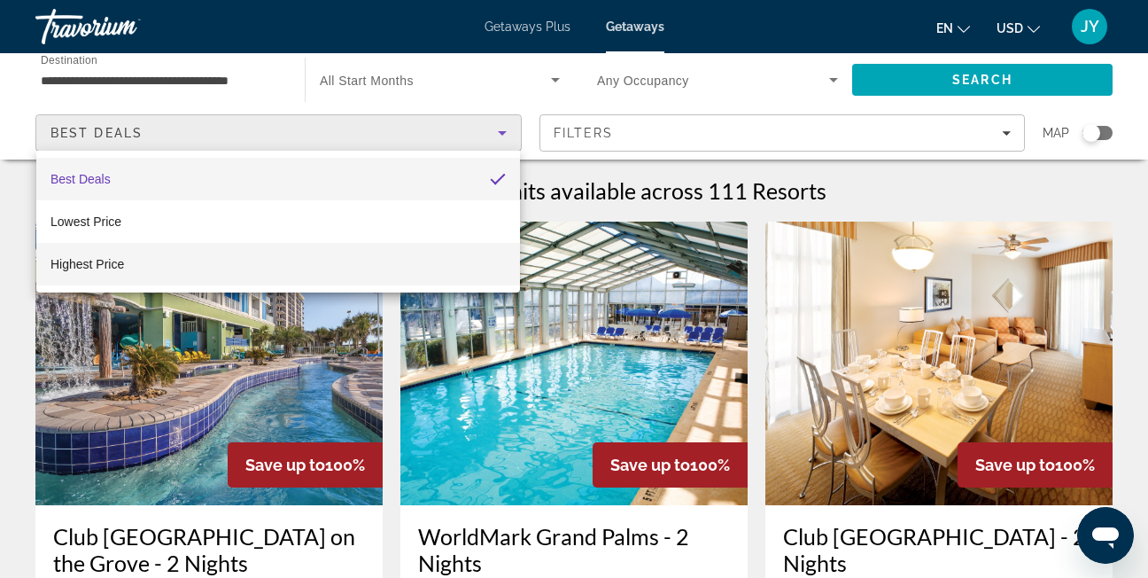
click at [283, 260] on mat-option "Highest Price" at bounding box center [278, 264] width 484 height 43
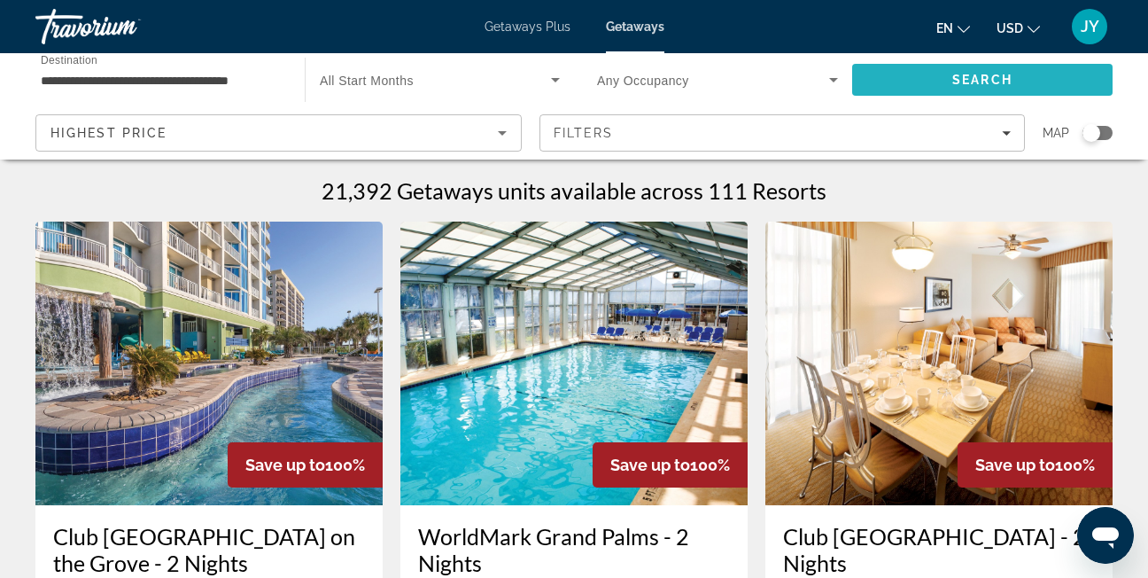
click at [982, 81] on span "Search" at bounding box center [982, 80] width 60 height 14
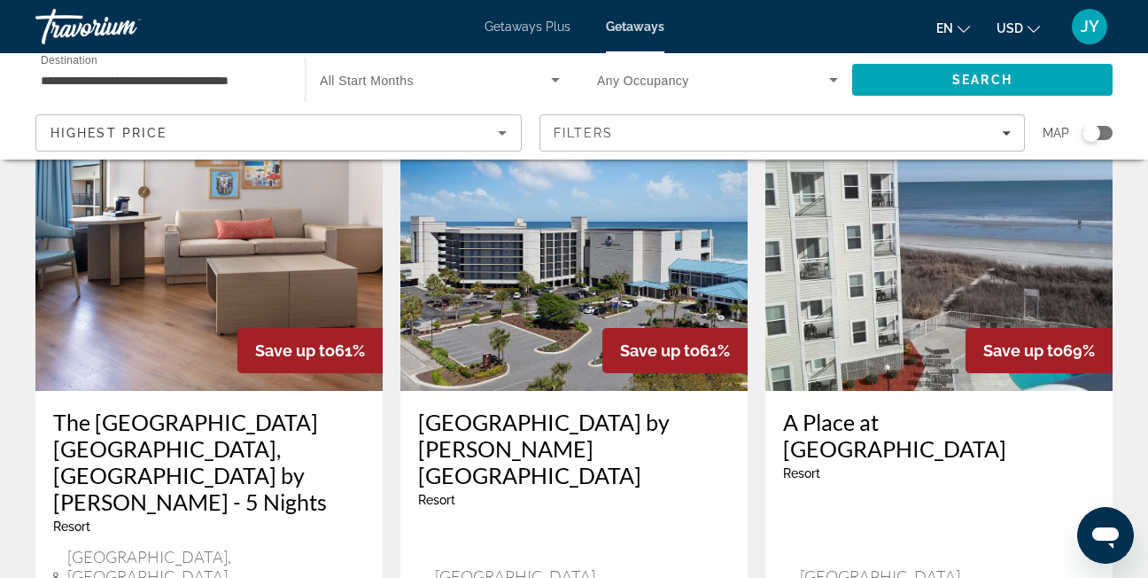
scroll to position [2386, 0]
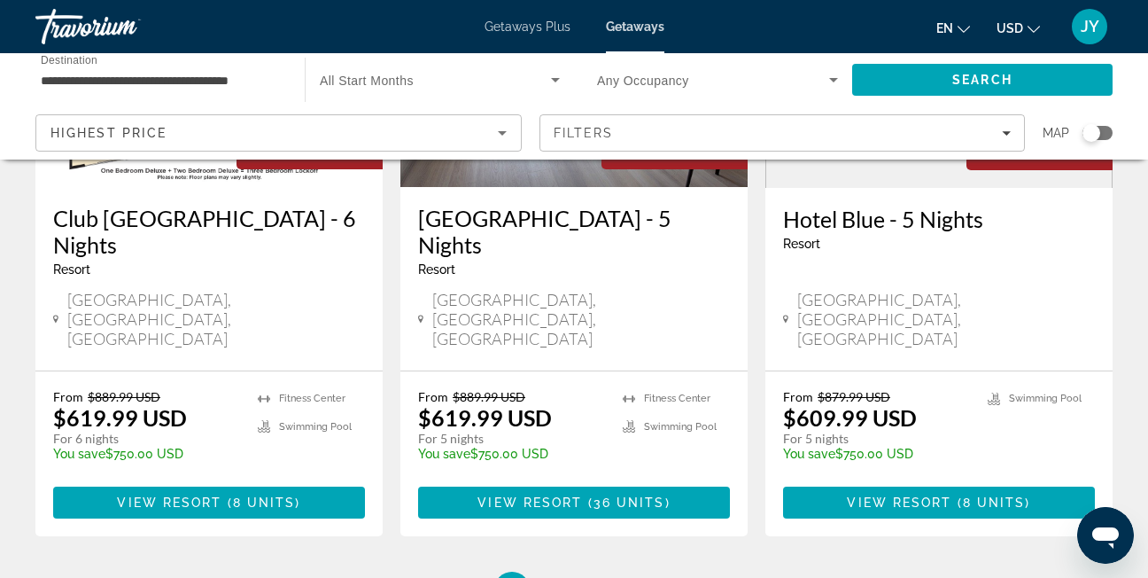
scroll to position [2392, 0]
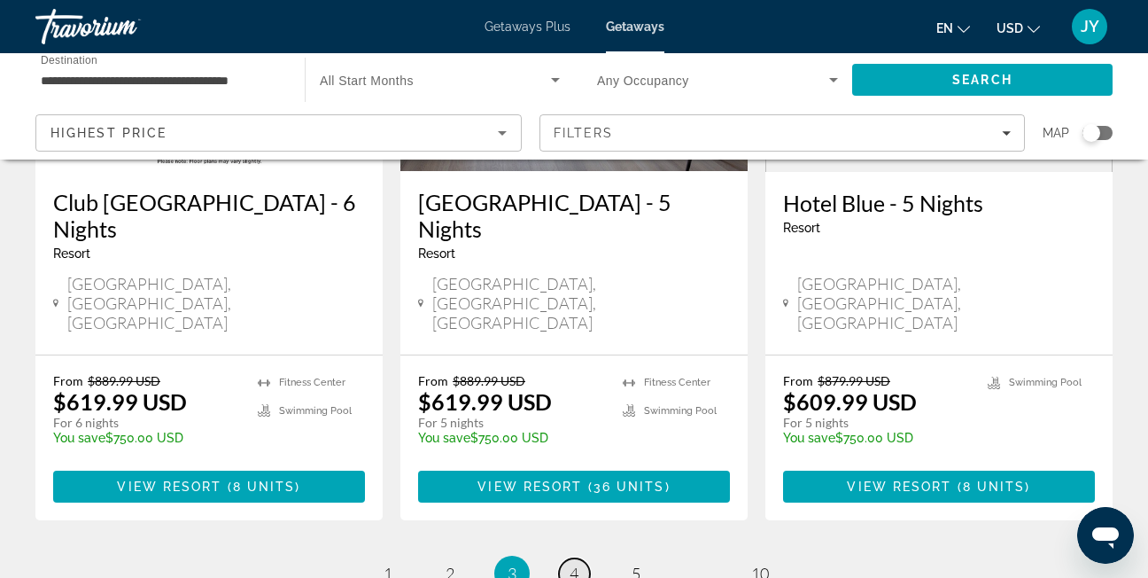
click at [579, 563] on span "4" at bounding box center [574, 572] width 9 height 19
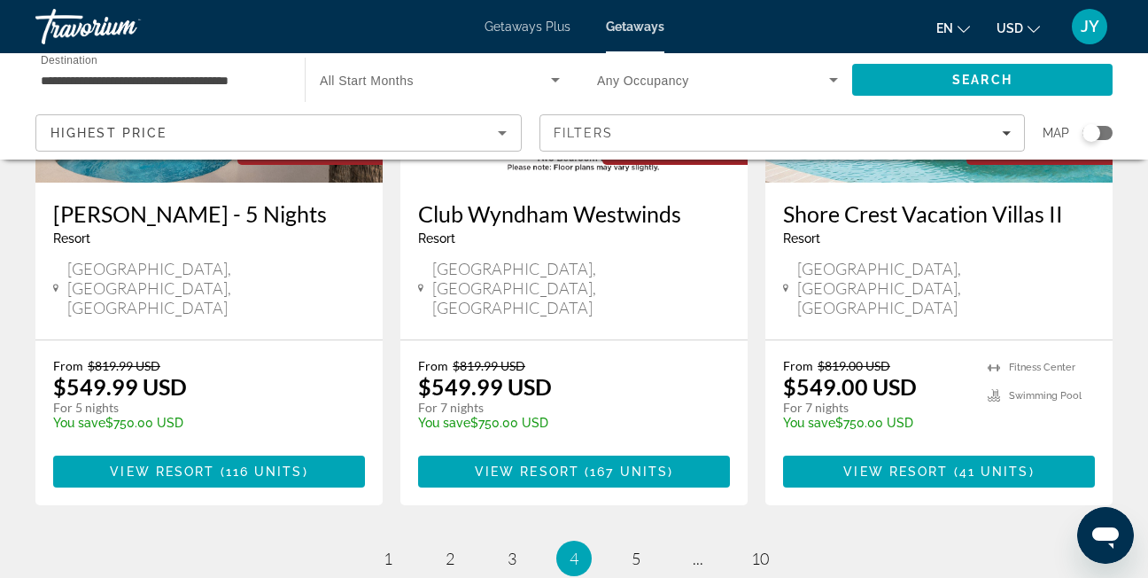
scroll to position [2392, 0]
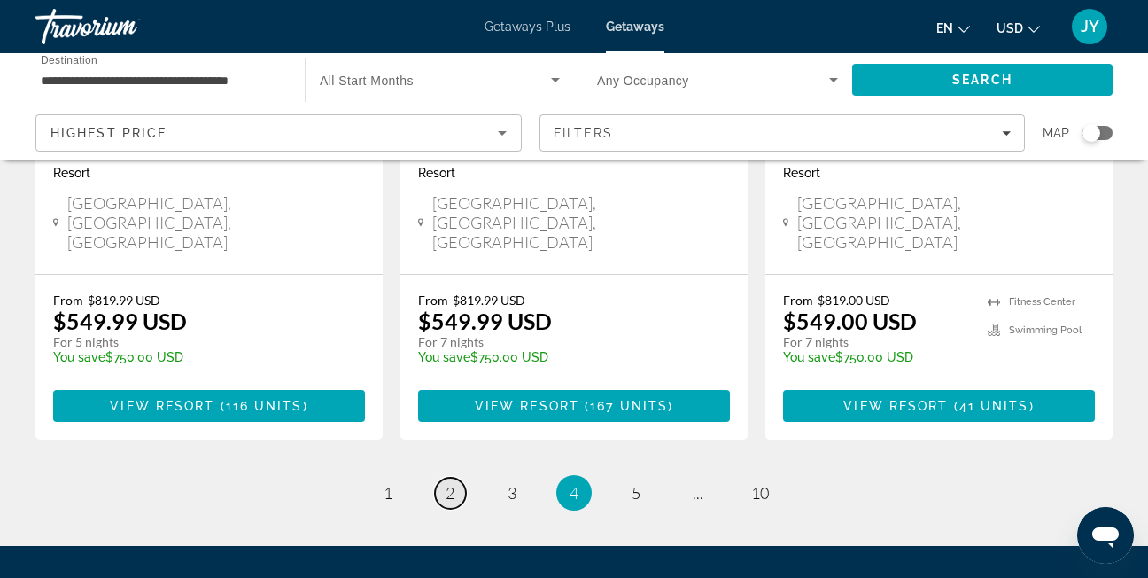
click at [449, 483] on span "2" at bounding box center [450, 492] width 9 height 19
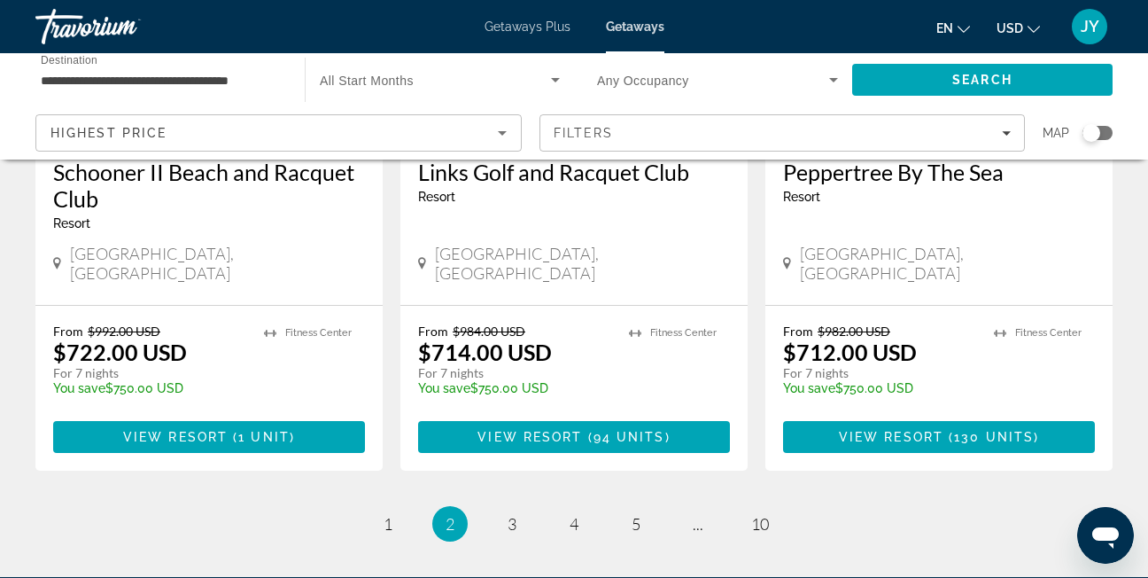
scroll to position [2448, 0]
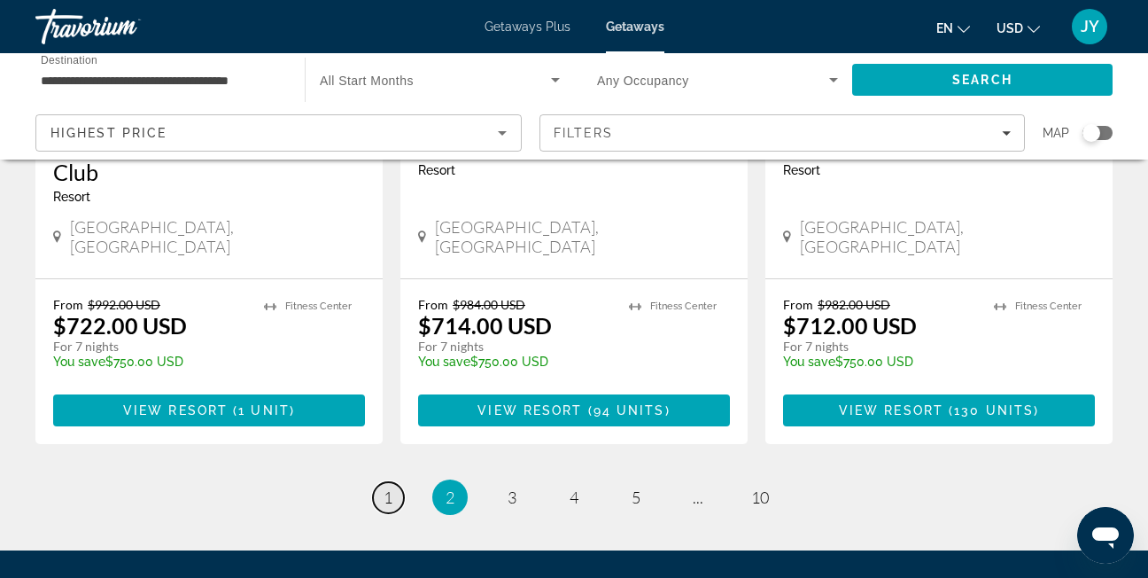
click at [391, 487] on span "1" at bounding box center [388, 496] width 9 height 19
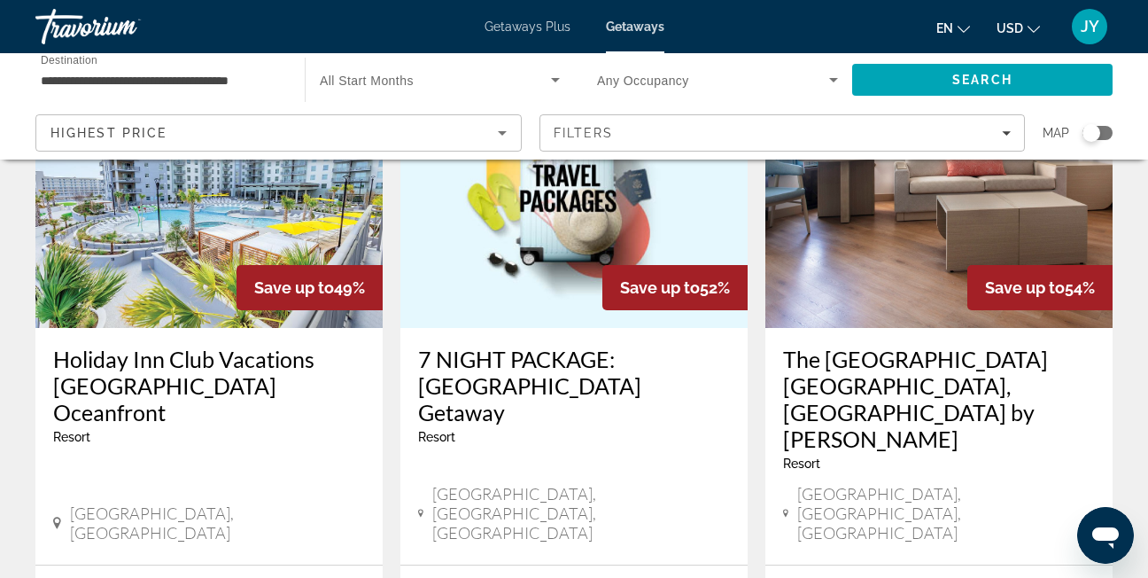
scroll to position [266, 0]
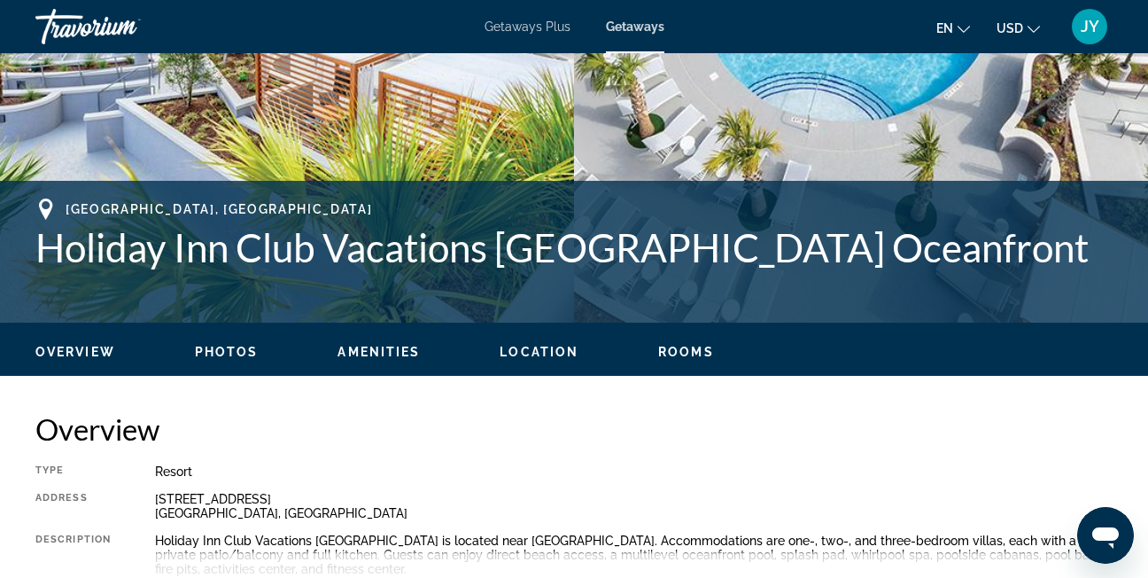
scroll to position [532, 0]
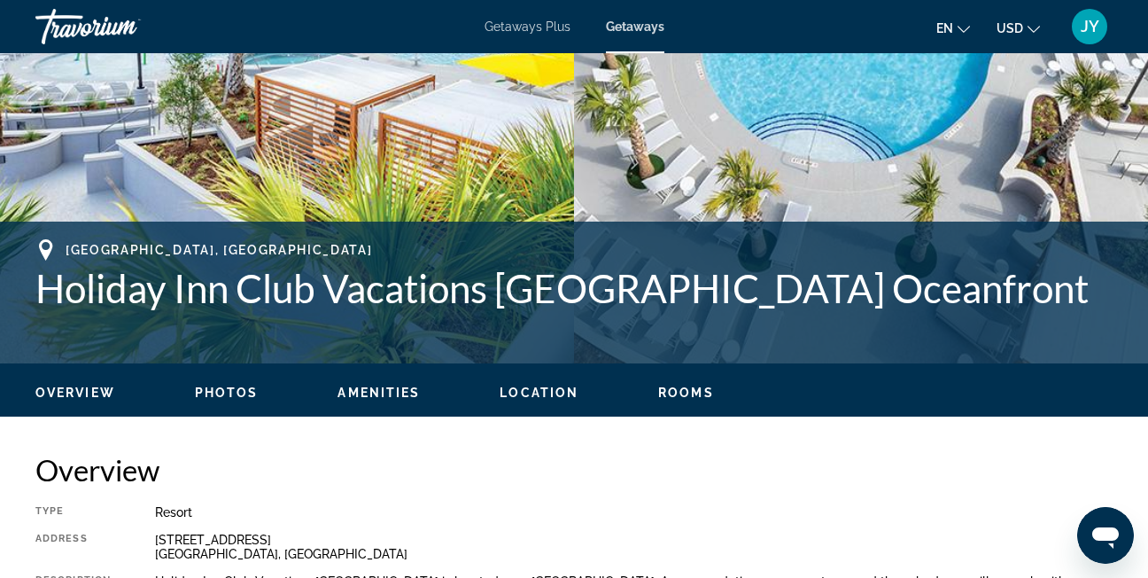
click at [226, 392] on span "Photos" at bounding box center [227, 392] width 64 height 14
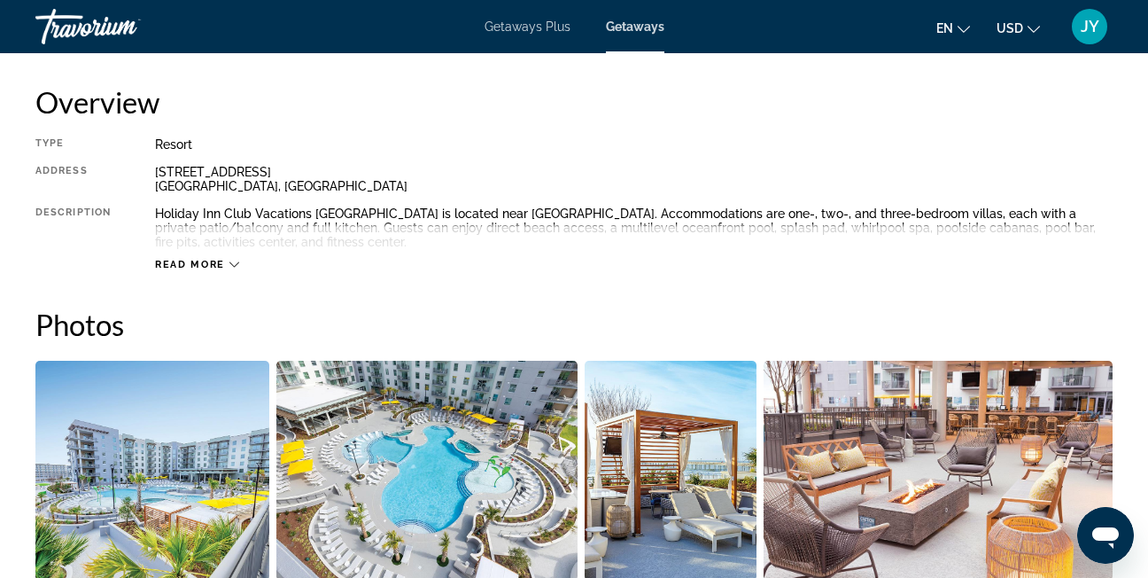
scroll to position [834, 0]
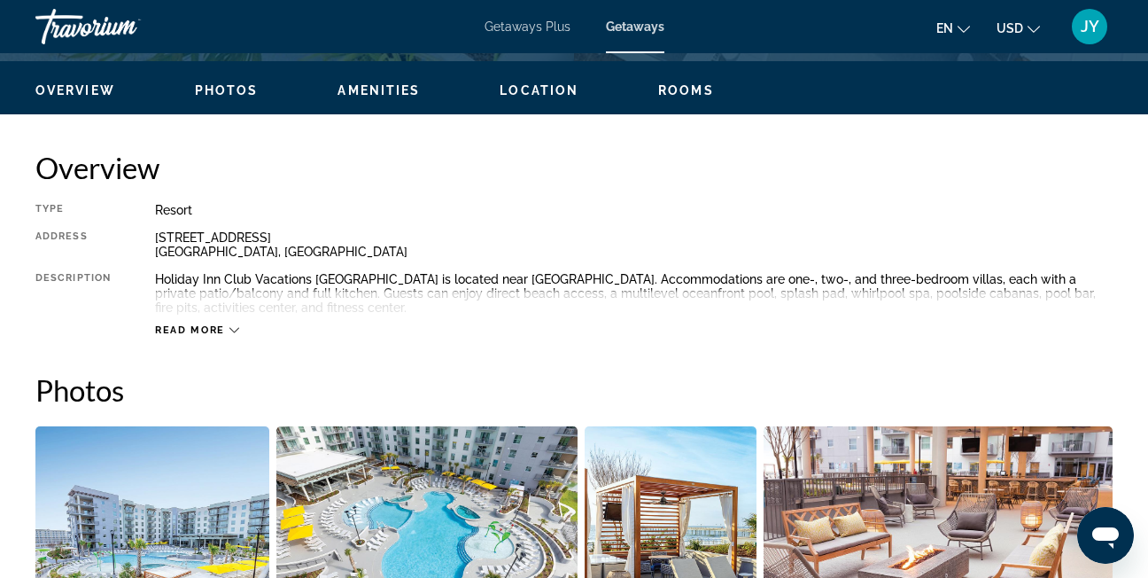
click at [213, 329] on span "Read more" at bounding box center [190, 330] width 70 height 12
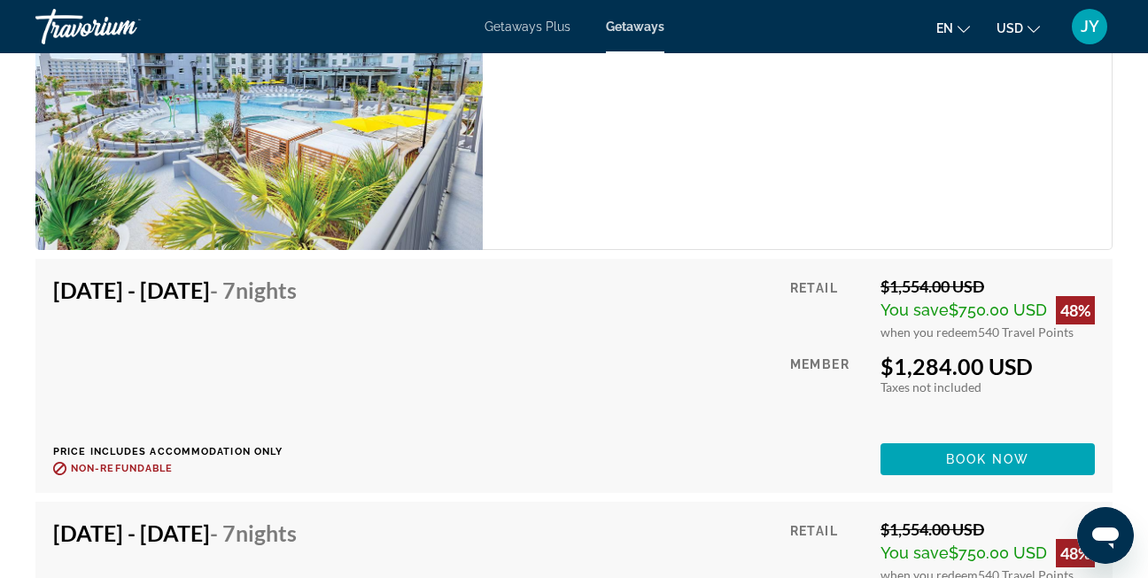
scroll to position [3048, 0]
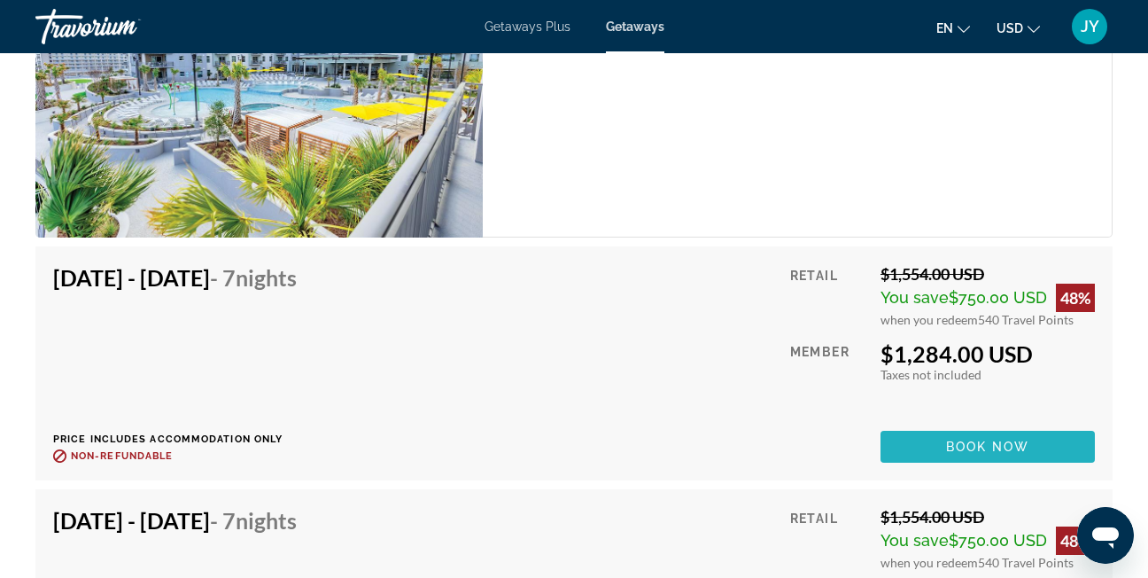
click at [1023, 433] on span "Main content" at bounding box center [988, 446] width 214 height 43
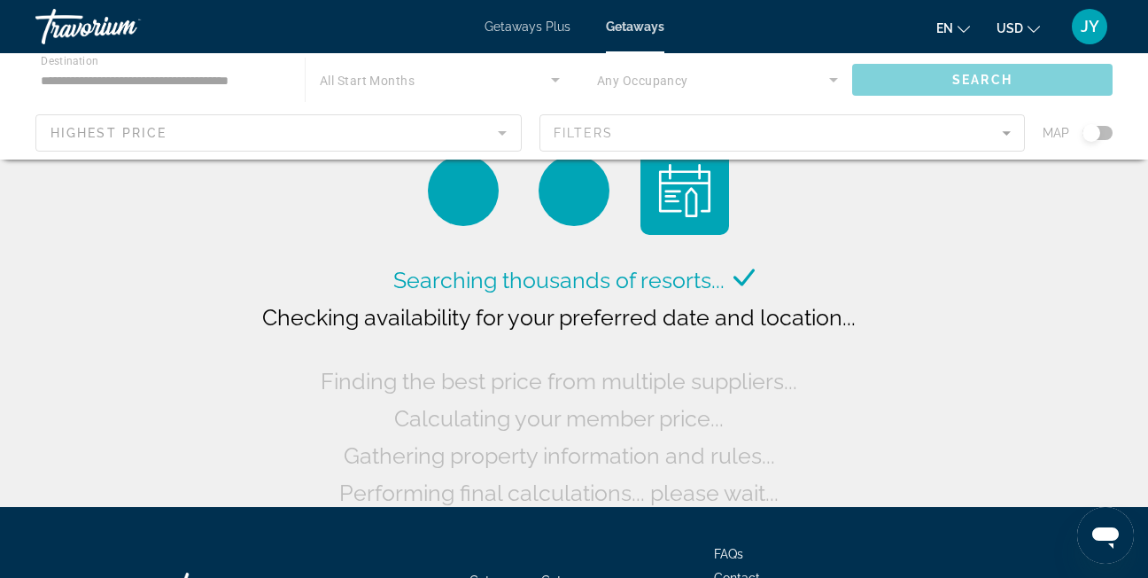
click at [198, 74] on div "Main content" at bounding box center [574, 106] width 1148 height 106
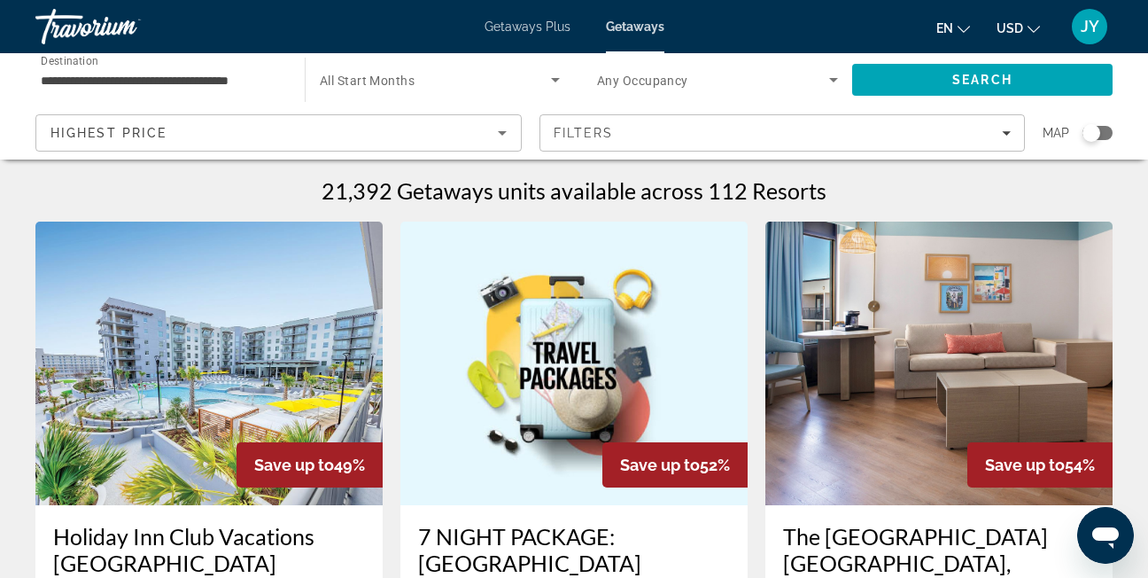
click at [183, 83] on input "**********" at bounding box center [161, 80] width 241 height 21
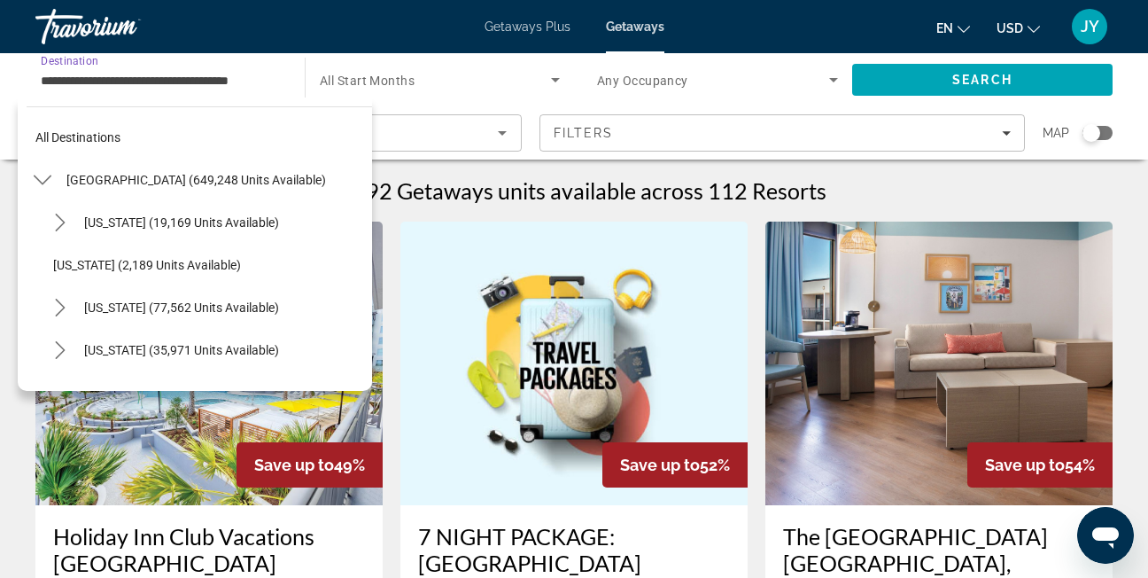
scroll to position [1509, 0]
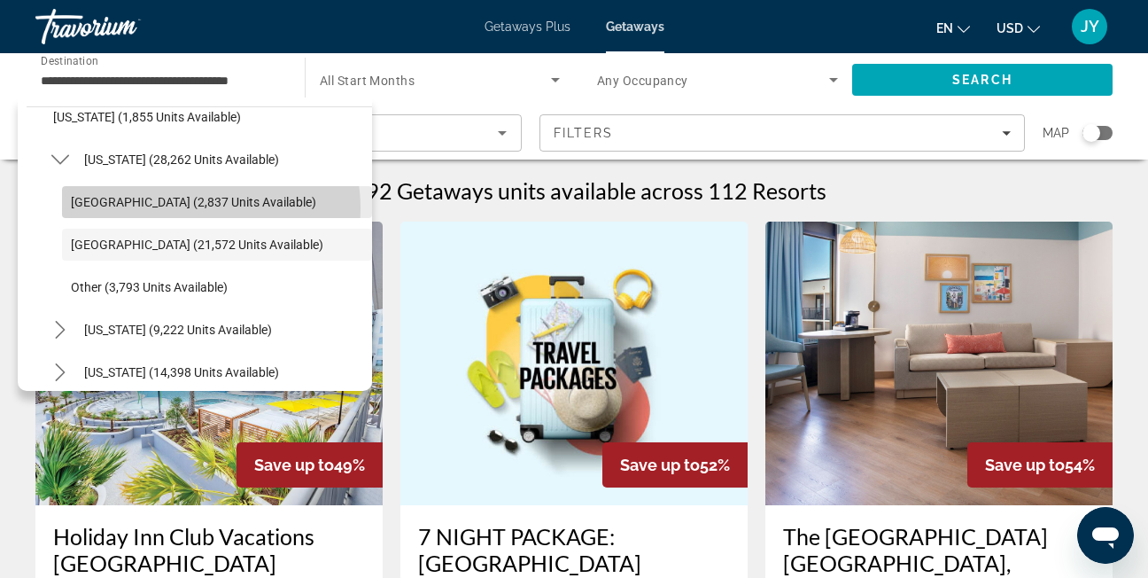
click at [195, 208] on span "Hilton Head Areaa (2,837 units available)" at bounding box center [193, 202] width 245 height 14
type input "**********"
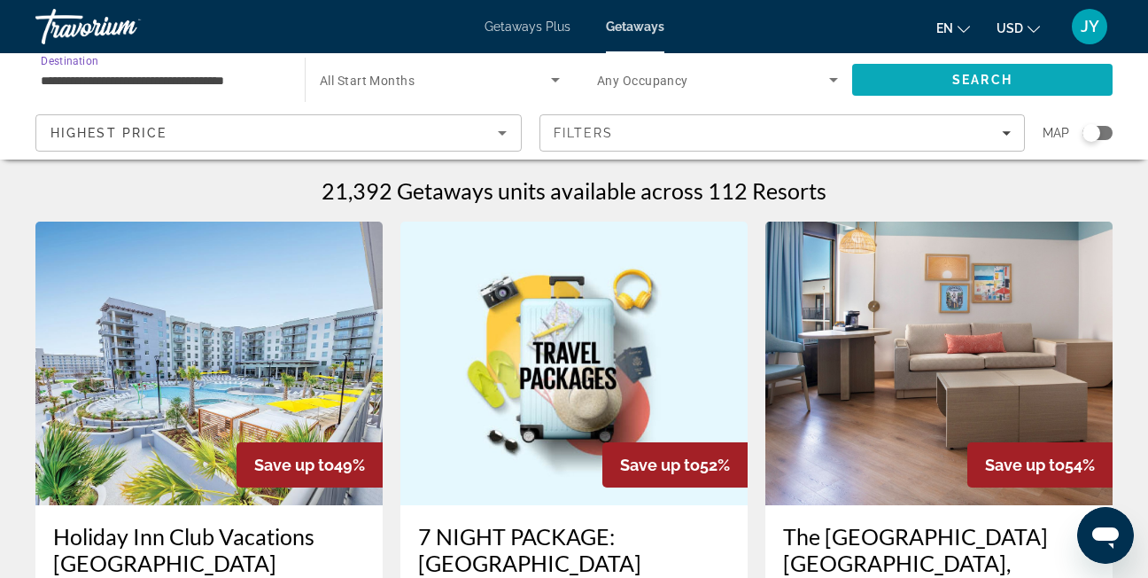
click at [961, 81] on span "Search" at bounding box center [982, 80] width 60 height 14
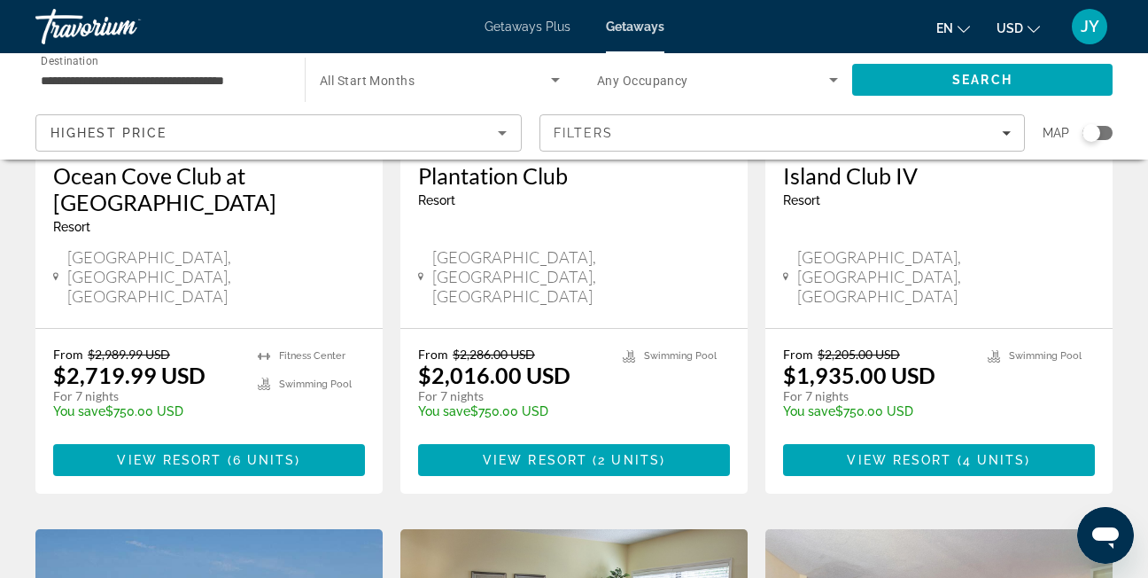
scroll to position [177, 0]
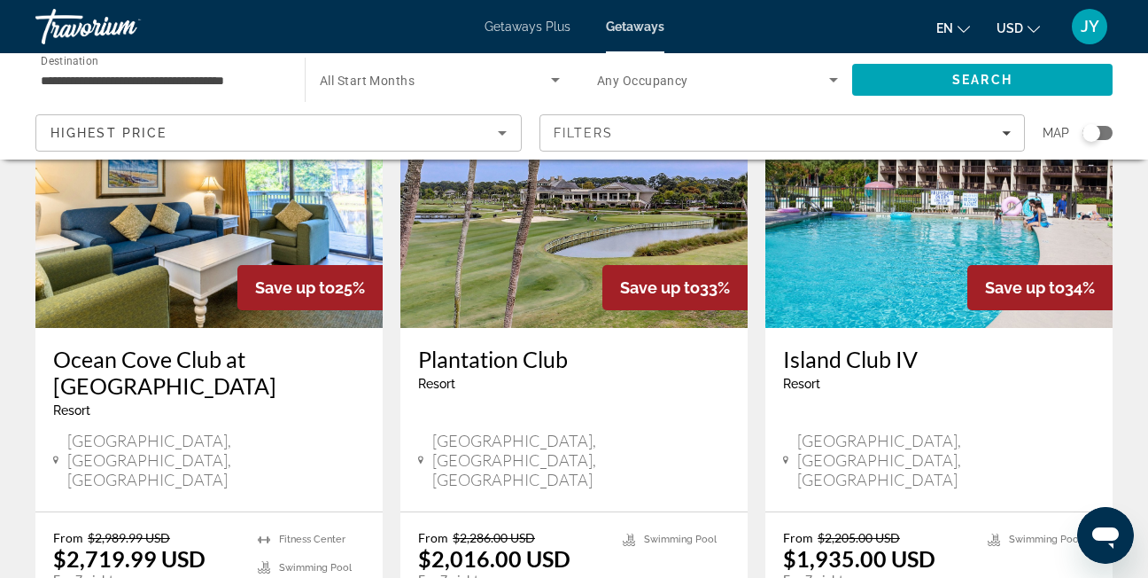
click at [446, 128] on div "Highest Price" at bounding box center [273, 132] width 447 height 21
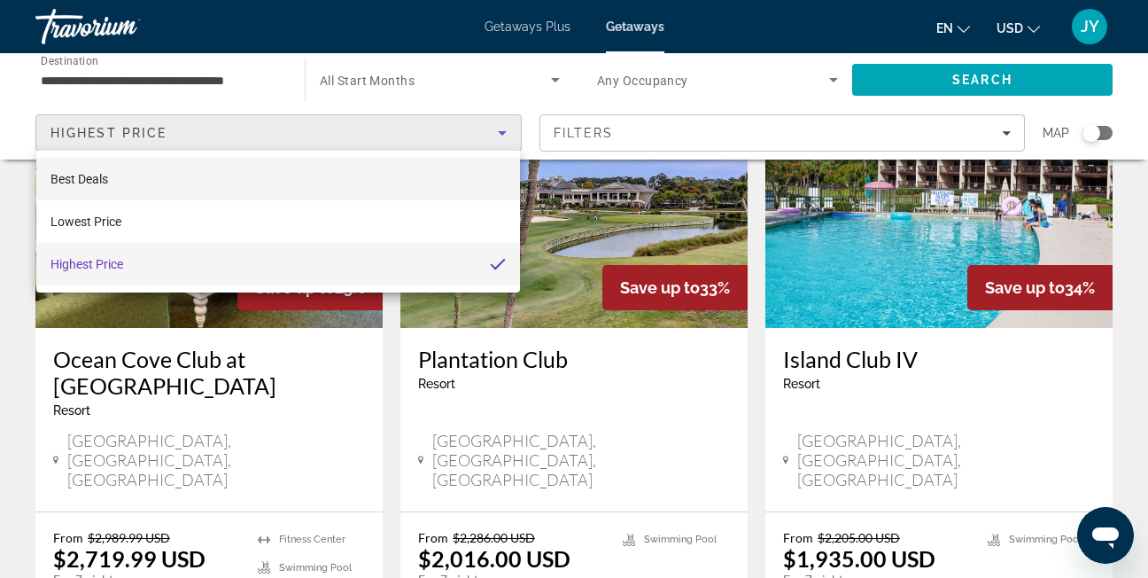
click at [280, 184] on mat-option "Best Deals" at bounding box center [278, 179] width 484 height 43
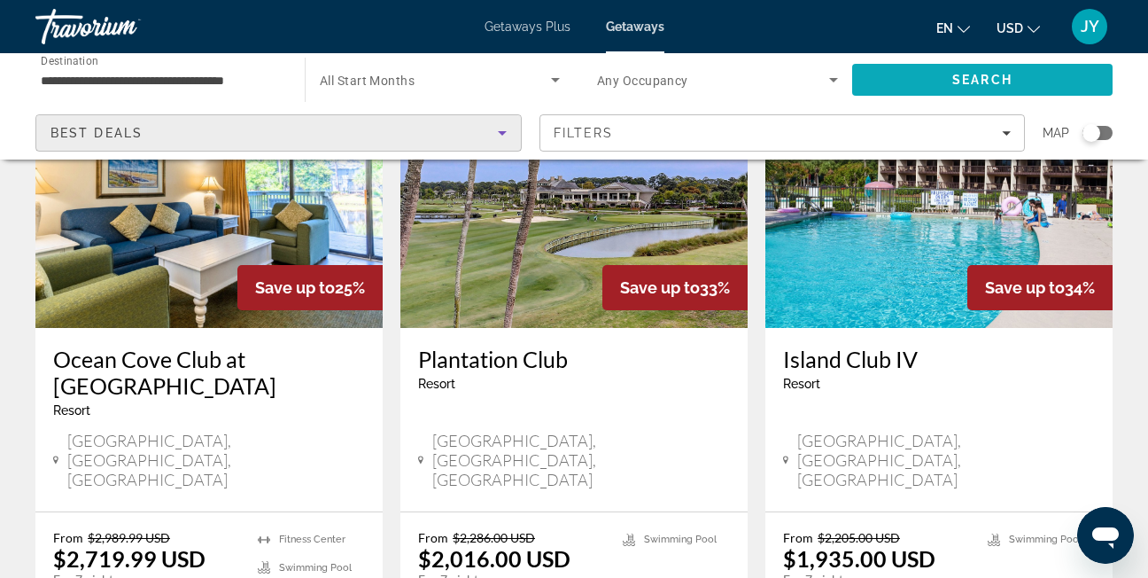
click at [963, 82] on span "Search" at bounding box center [982, 80] width 60 height 14
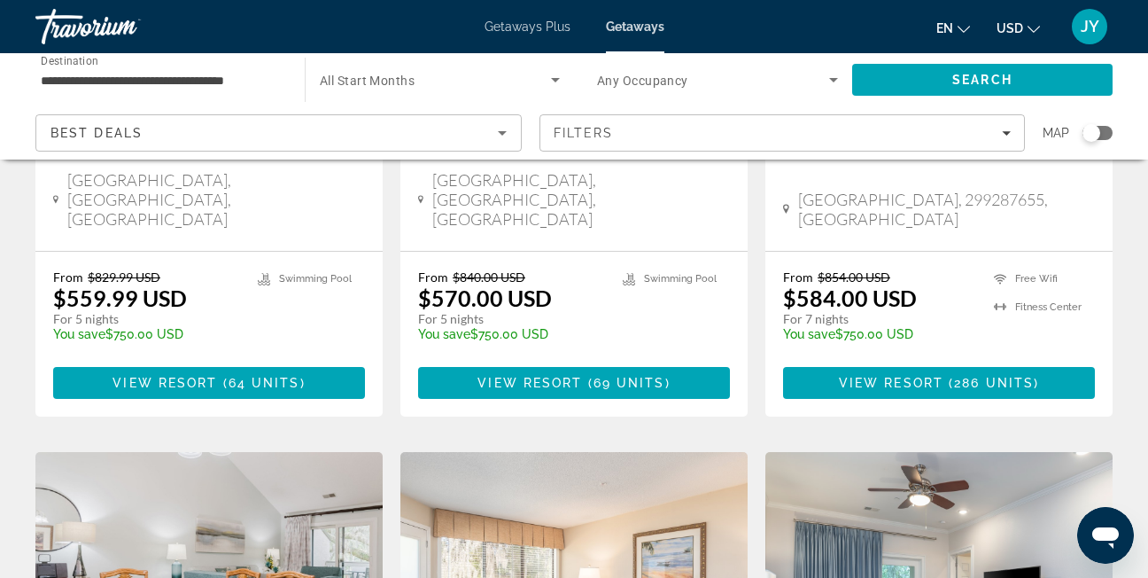
scroll to position [1772, 0]
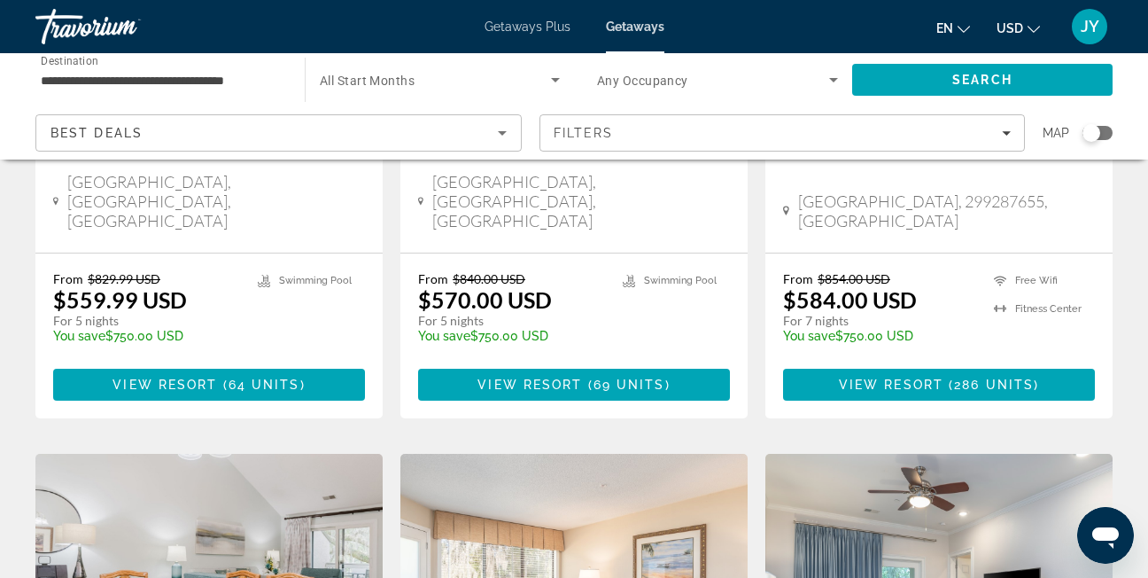
click at [97, 36] on div "Travorium" at bounding box center [123, 27] width 177 height 46
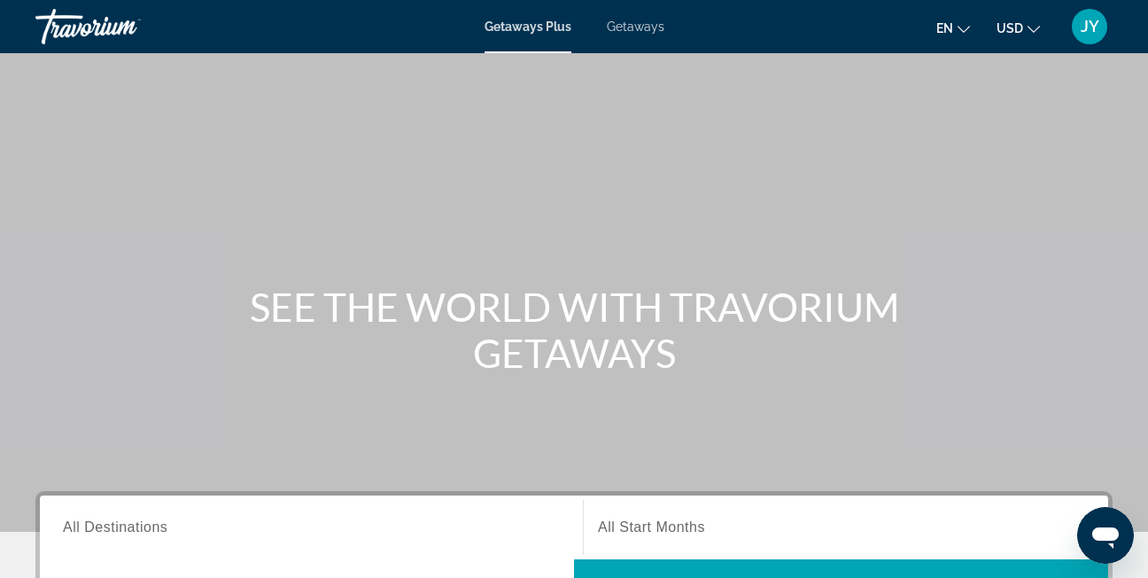
click at [641, 27] on span "Getaways" at bounding box center [636, 26] width 58 height 14
